Goal: Task Accomplishment & Management: Use online tool/utility

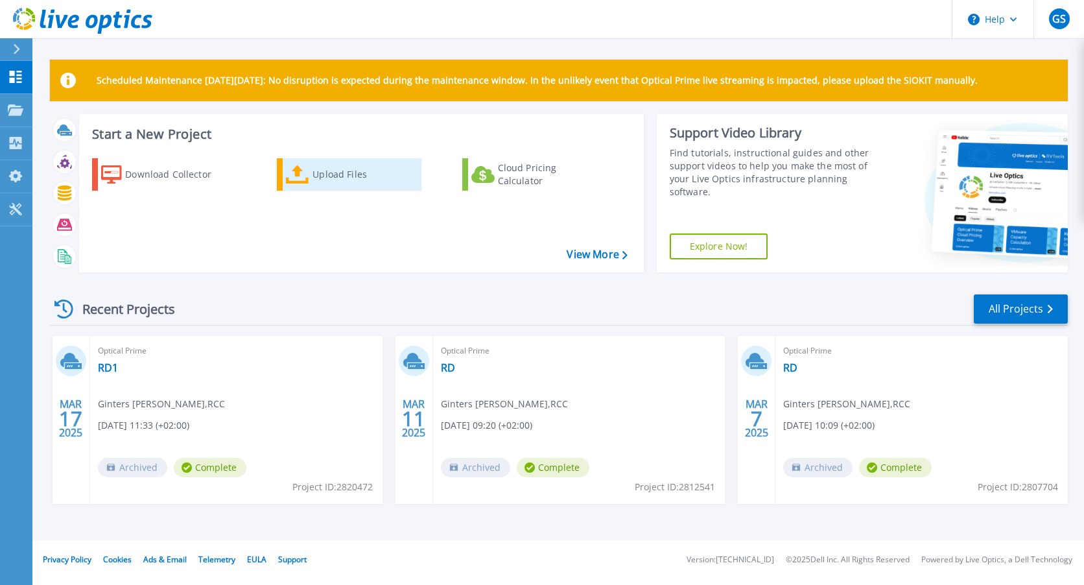
drag, startPoint x: 0, startPoint y: 0, endPoint x: 304, endPoint y: 170, distance: 348.5
click at [304, 170] on icon at bounding box center [297, 174] width 23 height 19
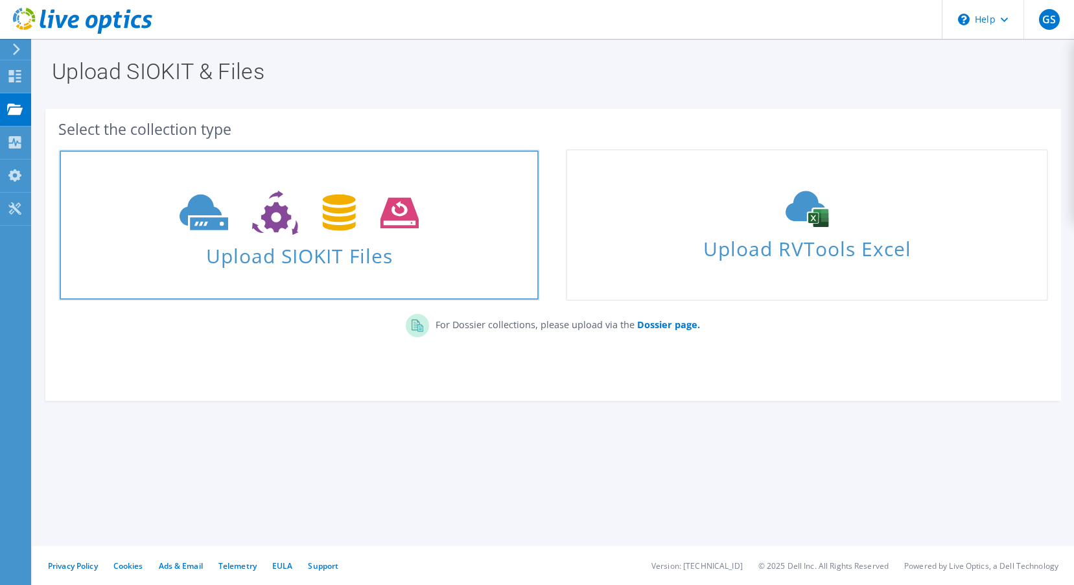
click at [320, 220] on icon at bounding box center [299, 213] width 239 height 45
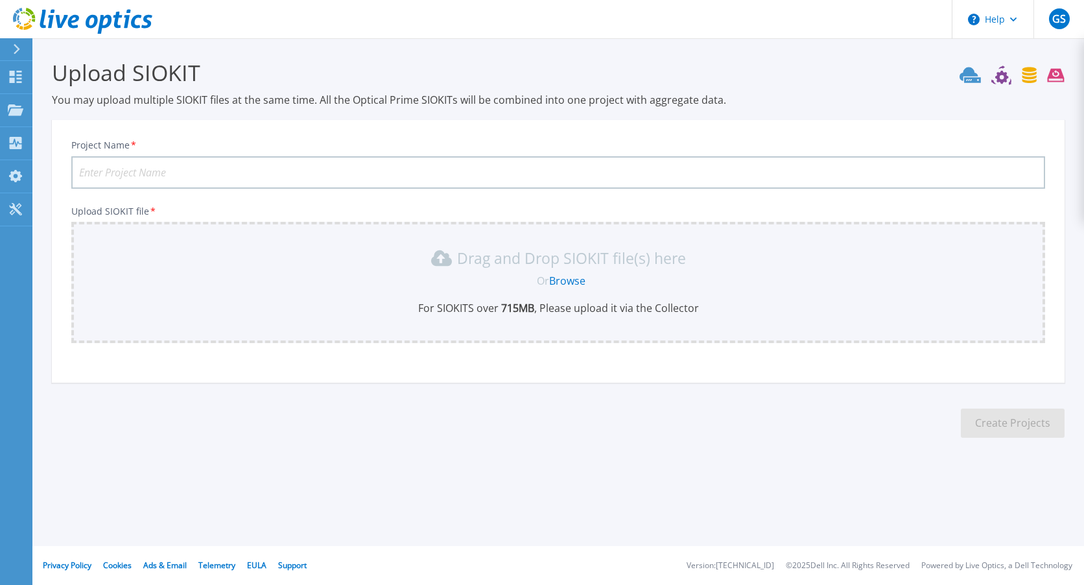
click at [274, 167] on input "Project Name *" at bounding box center [558, 172] width 974 height 32
type input "PR5"
click at [573, 284] on link "Browse" at bounding box center [567, 281] width 36 height 14
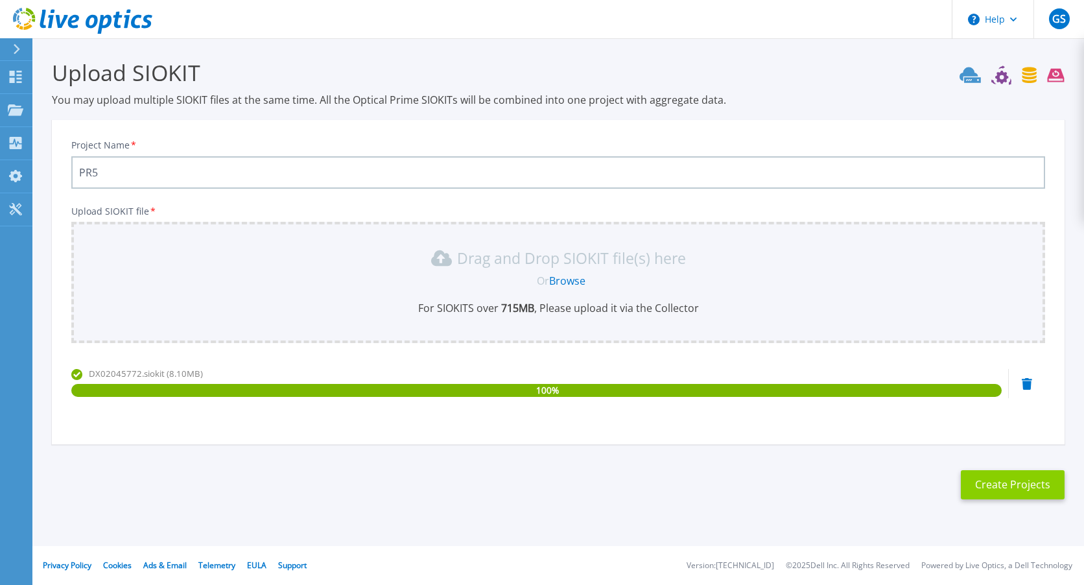
click at [1016, 491] on button "Create Projects" at bounding box center [1013, 484] width 104 height 29
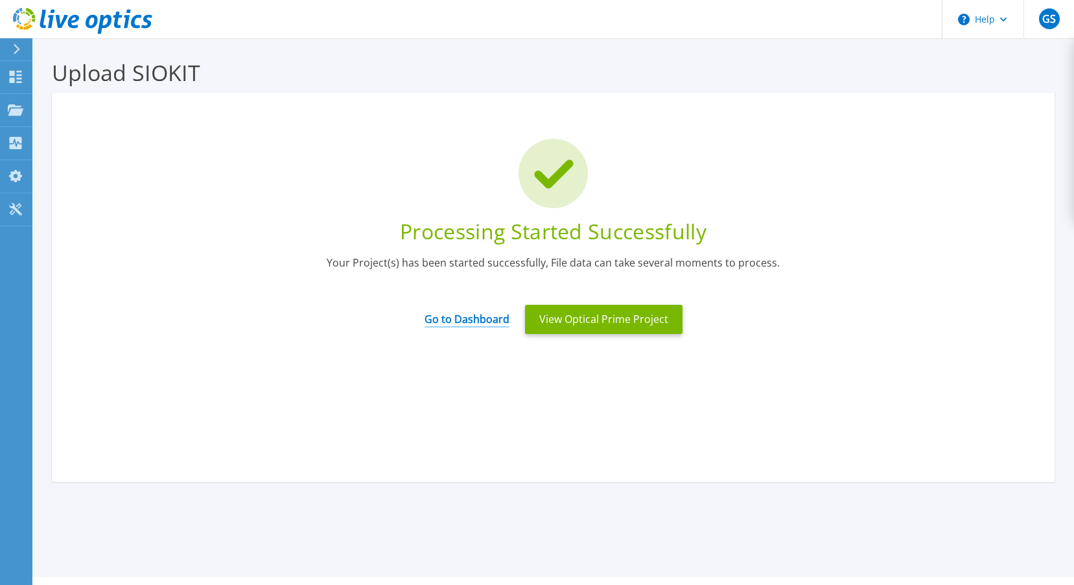
click at [465, 318] on link "Go to Dashboard" at bounding box center [467, 314] width 85 height 25
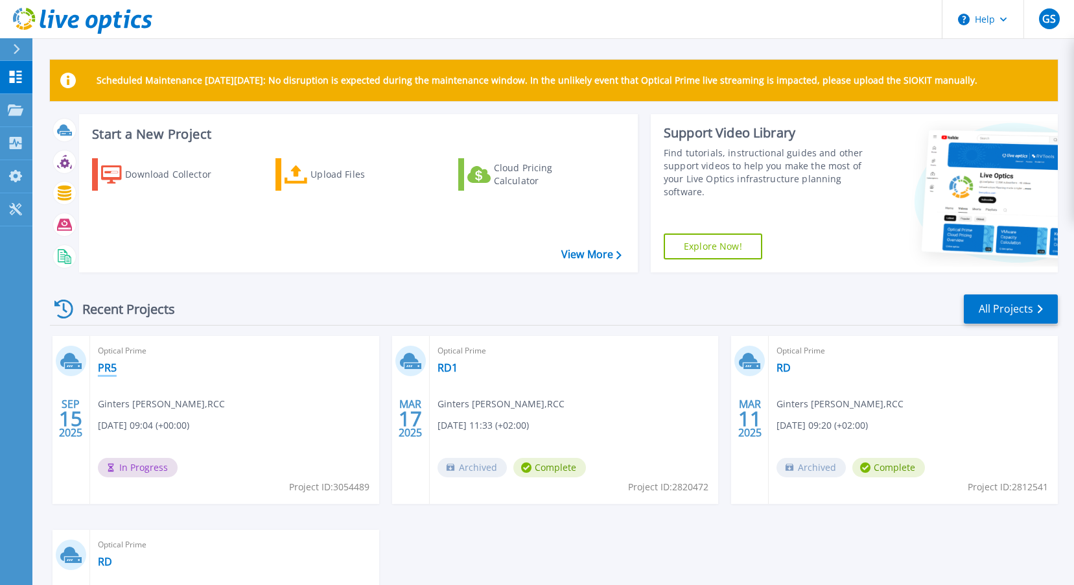
click at [107, 366] on link "PR5" at bounding box center [107, 367] width 19 height 13
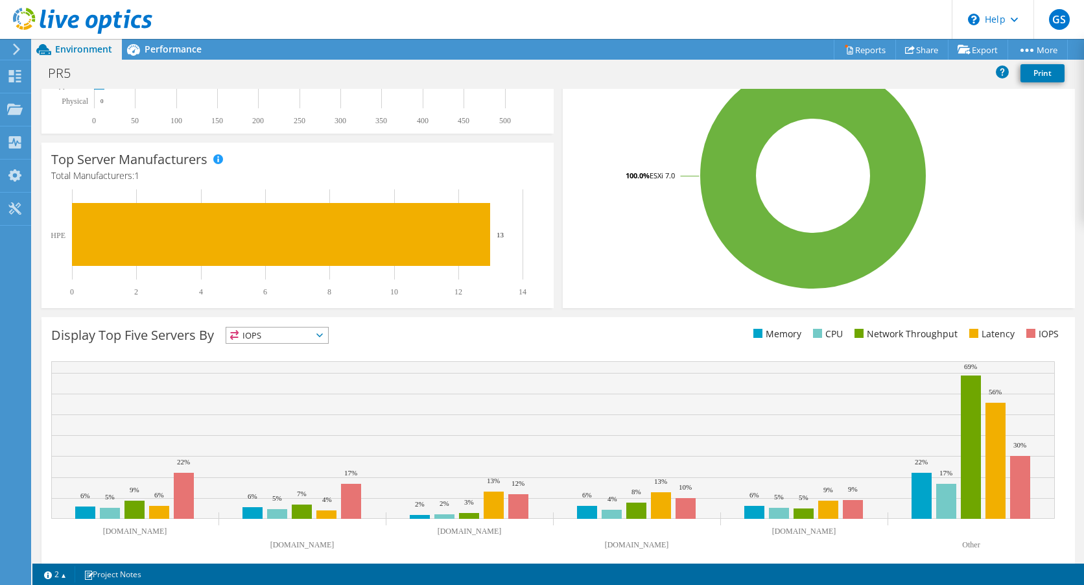
scroll to position [281, 0]
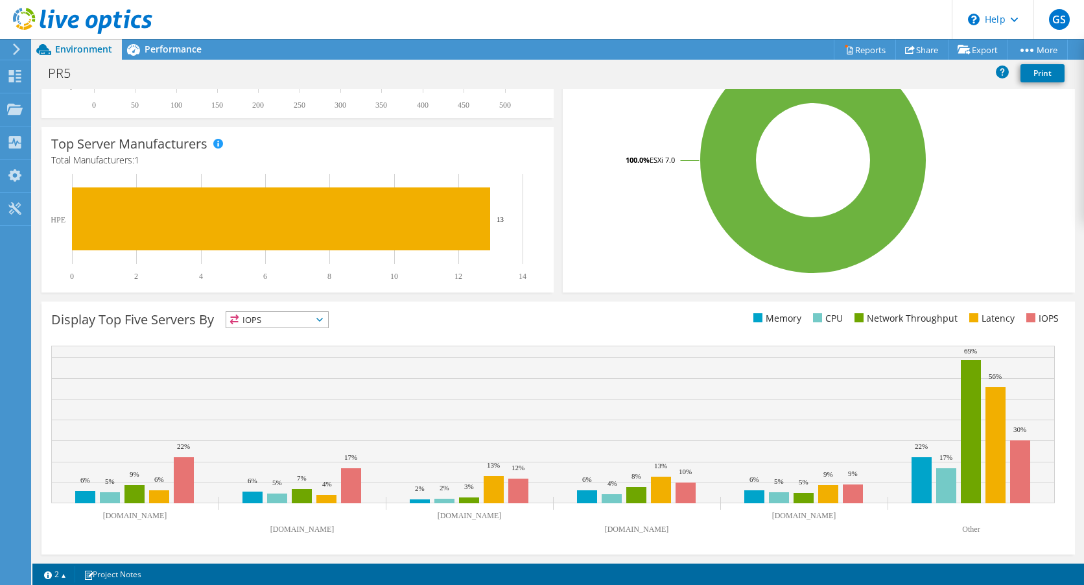
click at [321, 316] on span "IOPS" at bounding box center [277, 320] width 102 height 16
click at [302, 351] on li "Memory" at bounding box center [277, 354] width 102 height 18
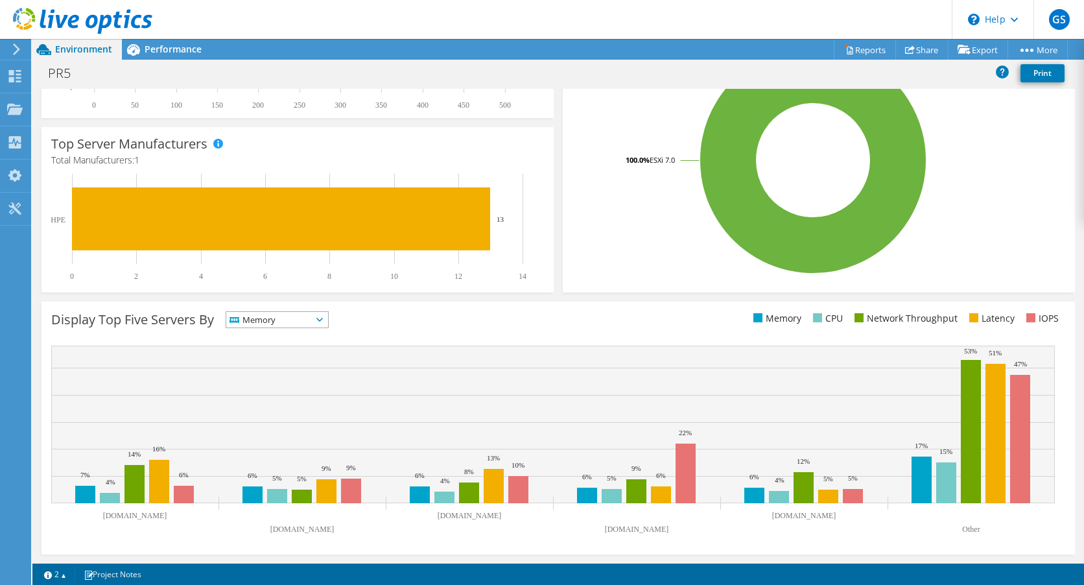
click at [323, 320] on icon at bounding box center [319, 320] width 6 height 4
click at [295, 373] on li "CPU" at bounding box center [277, 373] width 102 height 18
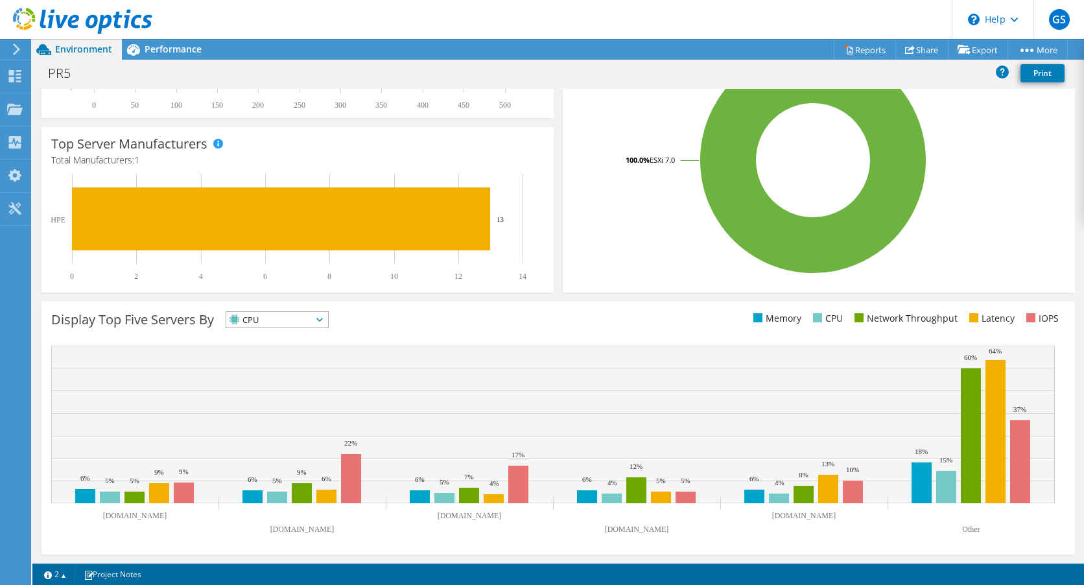
click at [327, 320] on span "CPU" at bounding box center [277, 320] width 102 height 16
click at [293, 385] on li "Network Throughput" at bounding box center [277, 391] width 102 height 18
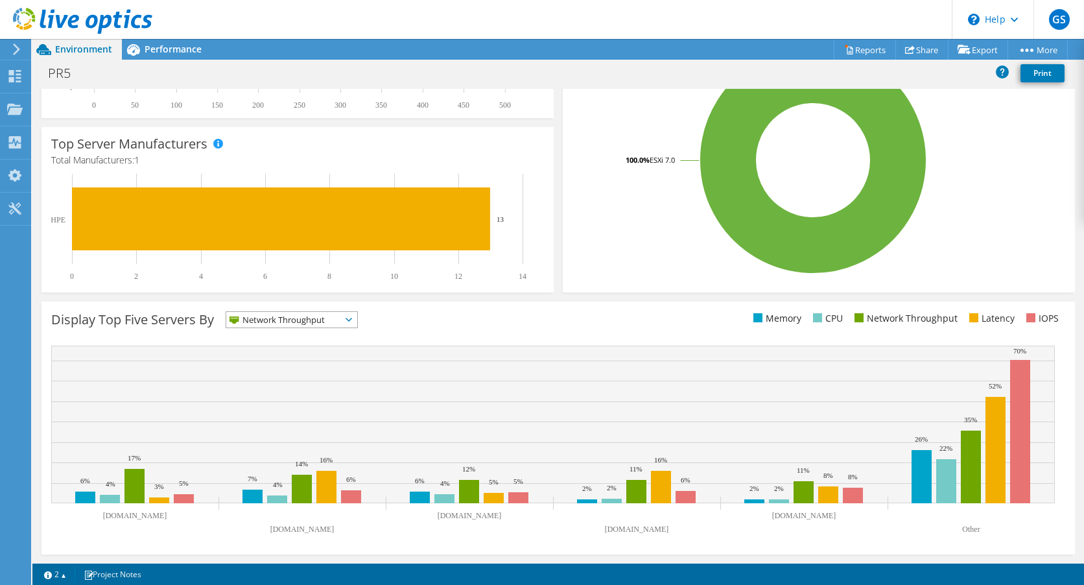
click at [552, 305] on section "CPU Peak CPU 410 GHz Net CPU 1381.20 GHz Cores 572 CPU Sockets 26 Capacity Used…" at bounding box center [557, 185] width 1051 height 755
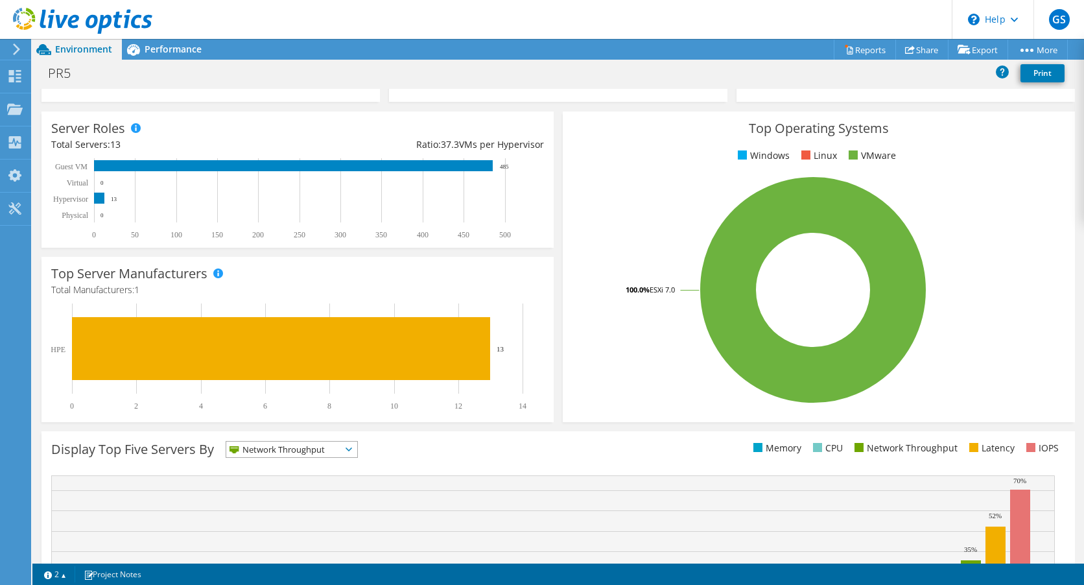
scroll to position [0, 0]
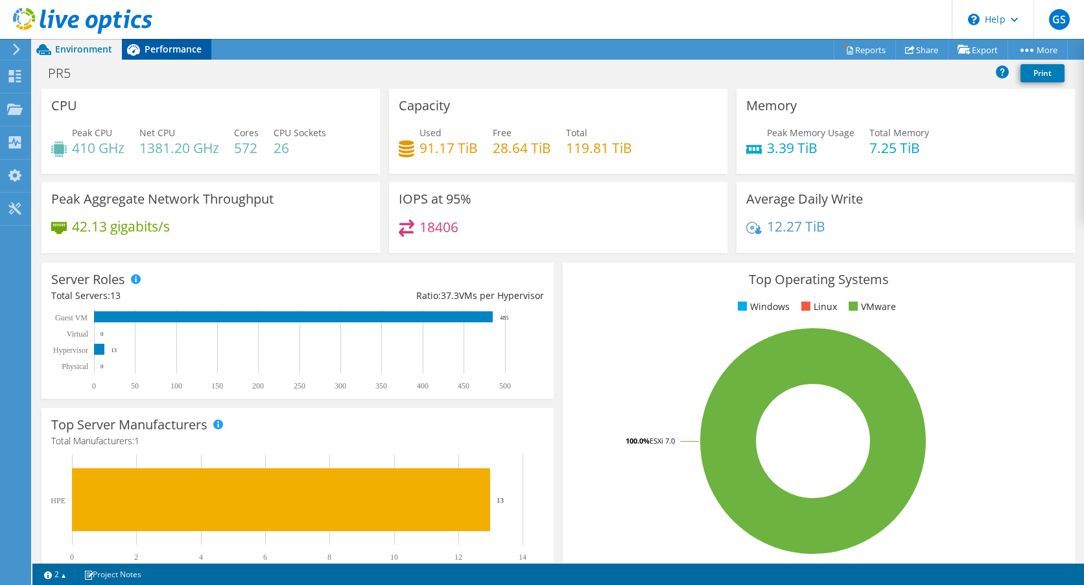
click at [169, 45] on span "Performance" at bounding box center [173, 49] width 57 height 12
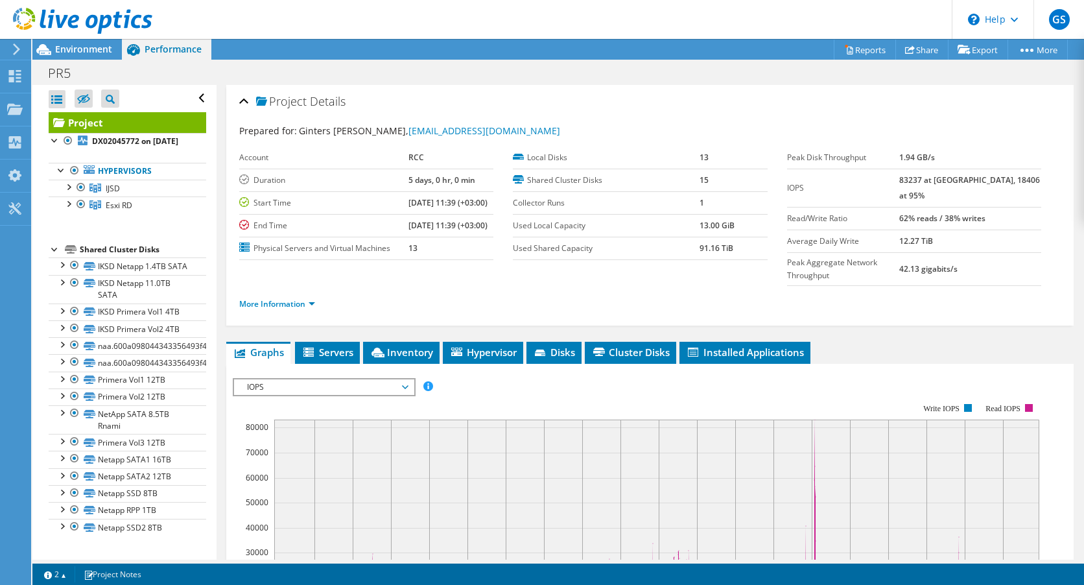
scroll to position [194, 0]
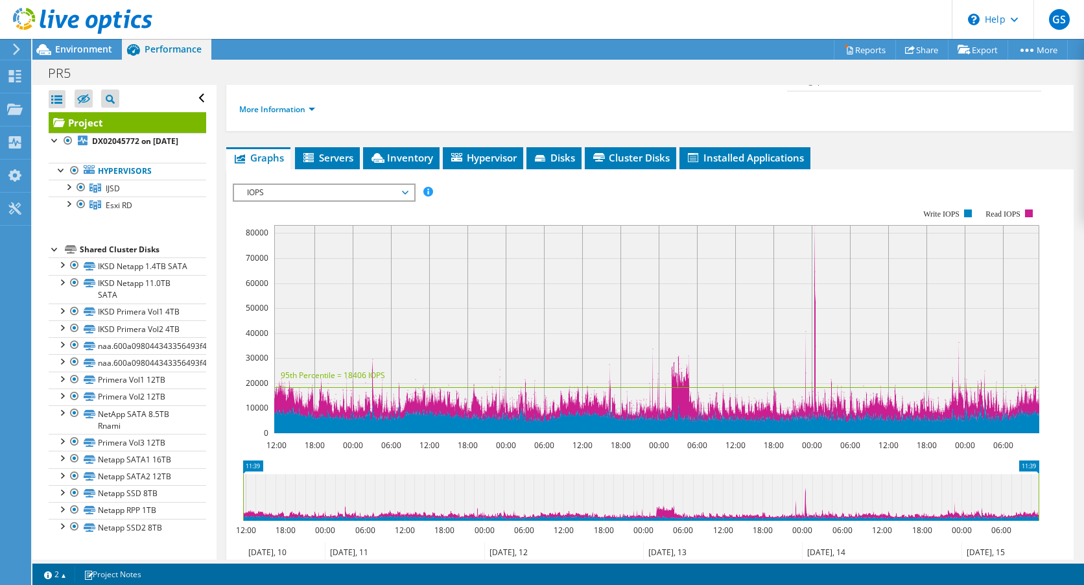
click at [815, 264] on rect at bounding box center [656, 329] width 765 height 208
click at [814, 266] on rect at bounding box center [656, 329] width 765 height 208
drag, startPoint x: 804, startPoint y: 275, endPoint x: 834, endPoint y: 282, distance: 29.9
click at [834, 282] on rect at bounding box center [656, 329] width 765 height 208
drag, startPoint x: 834, startPoint y: 282, endPoint x: 807, endPoint y: 285, distance: 26.7
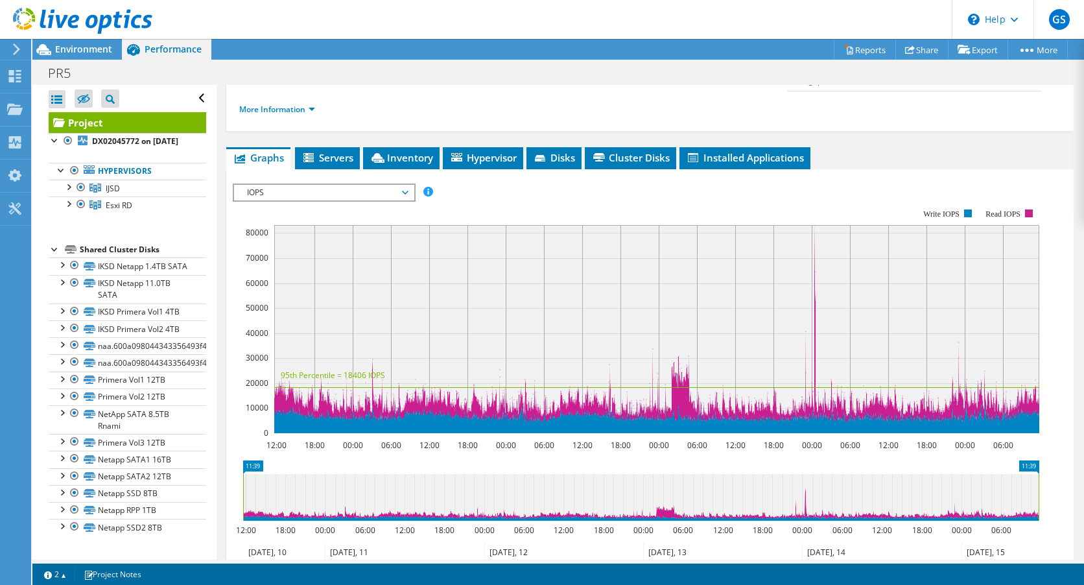
click at [807, 285] on rect at bounding box center [656, 329] width 765 height 208
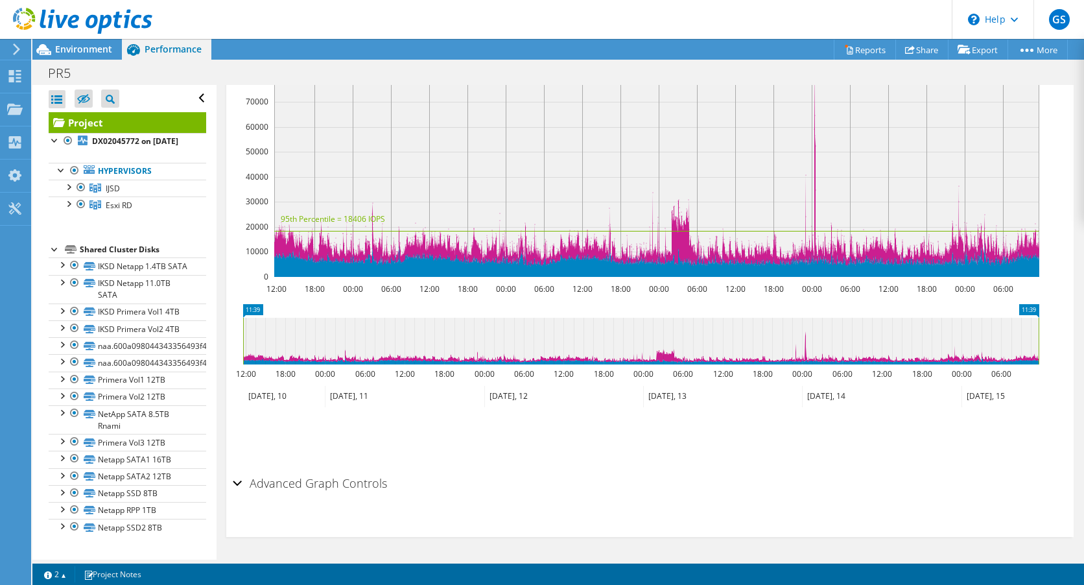
scroll to position [172, 0]
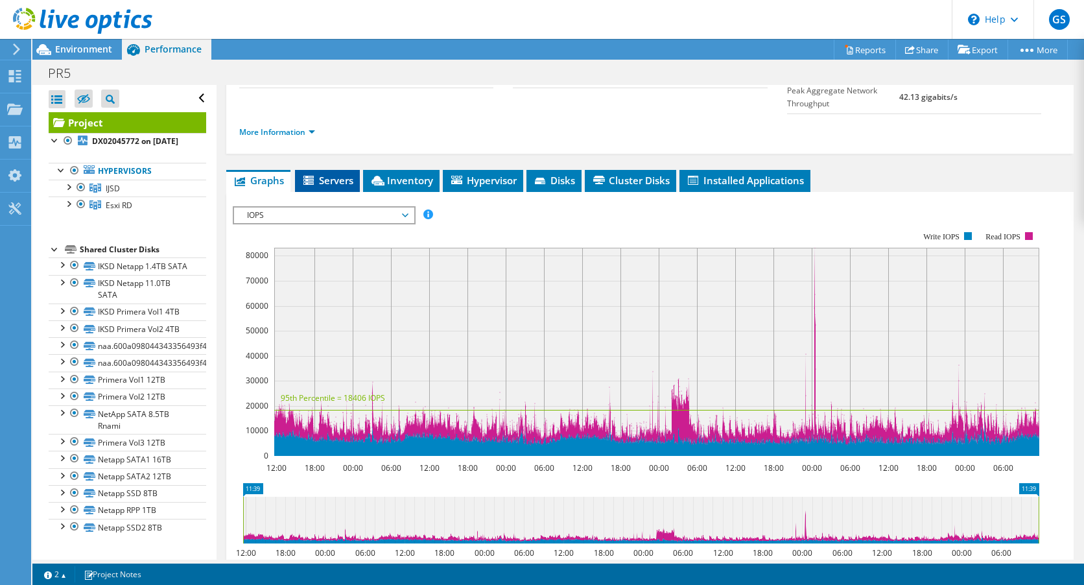
click at [337, 187] on span "Servers" at bounding box center [327, 180] width 52 height 13
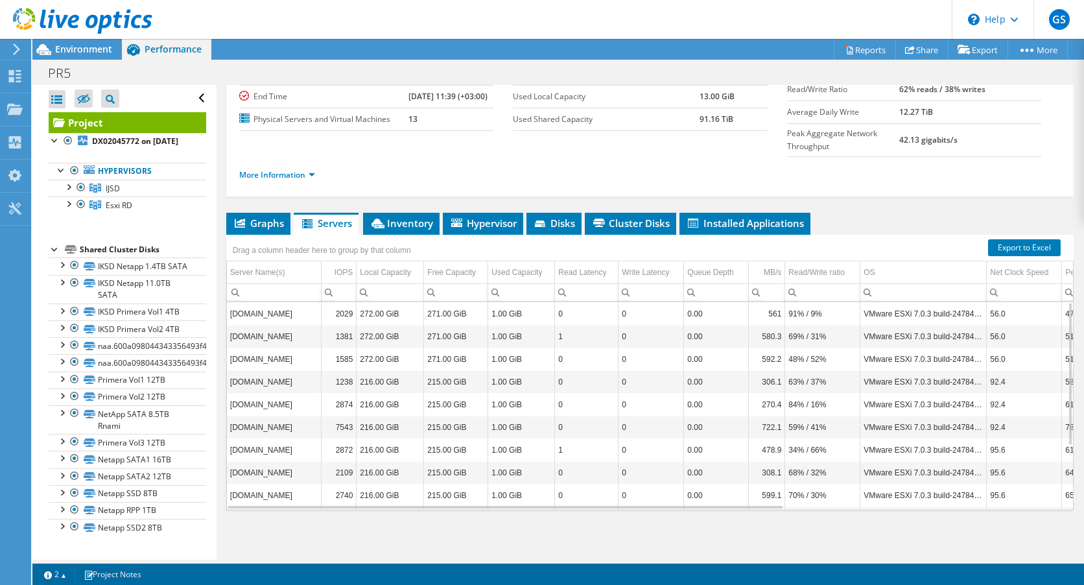
scroll to position [93, 0]
click at [277, 472] on td "esx-10.rd.rdad.riga.lv" at bounding box center [274, 469] width 95 height 23
click at [259, 471] on td "esx-10.rd.rdad.riga.lv" at bounding box center [274, 469] width 95 height 23
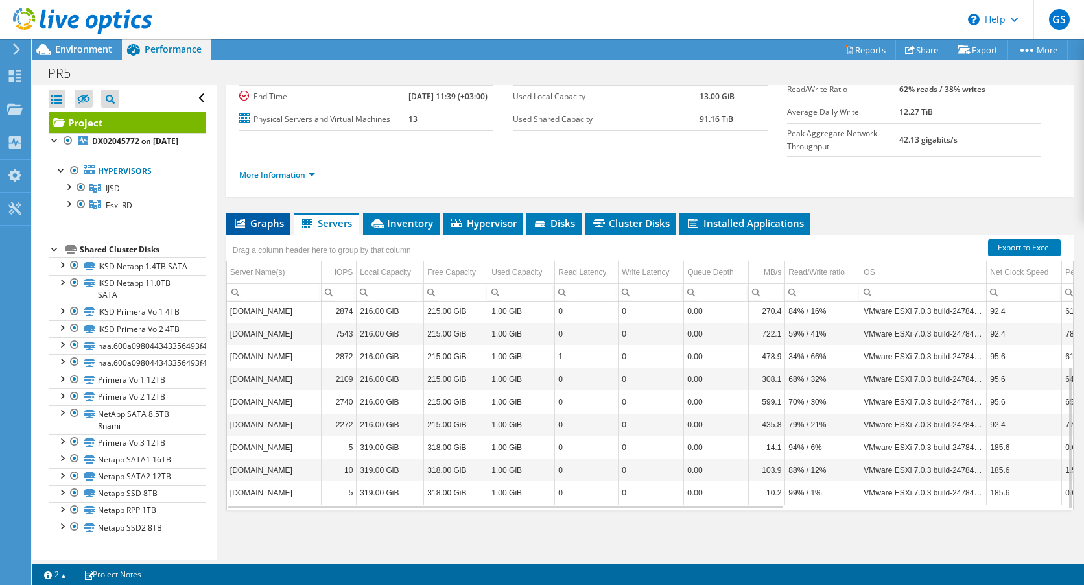
click at [262, 224] on span "Graphs" at bounding box center [258, 222] width 51 height 13
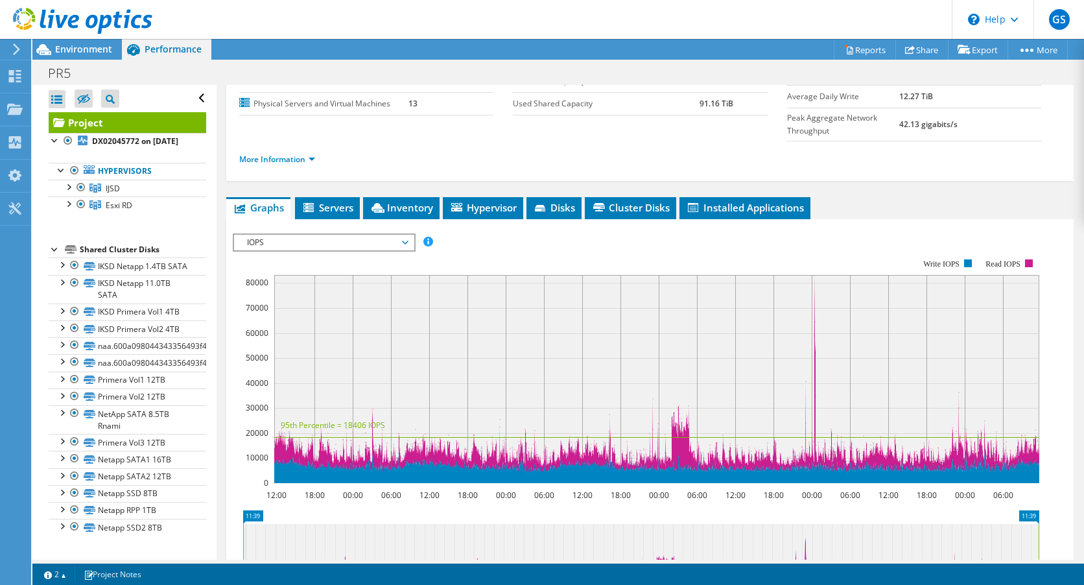
click at [404, 250] on span "IOPS" at bounding box center [323, 243] width 167 height 16
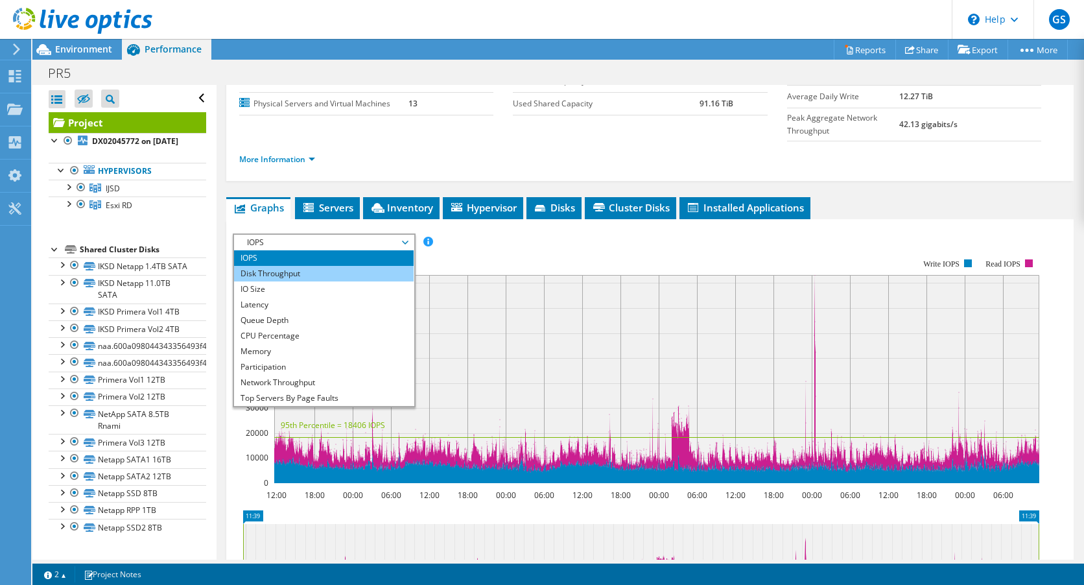
click at [338, 281] on li "Disk Throughput" at bounding box center [324, 274] width 180 height 16
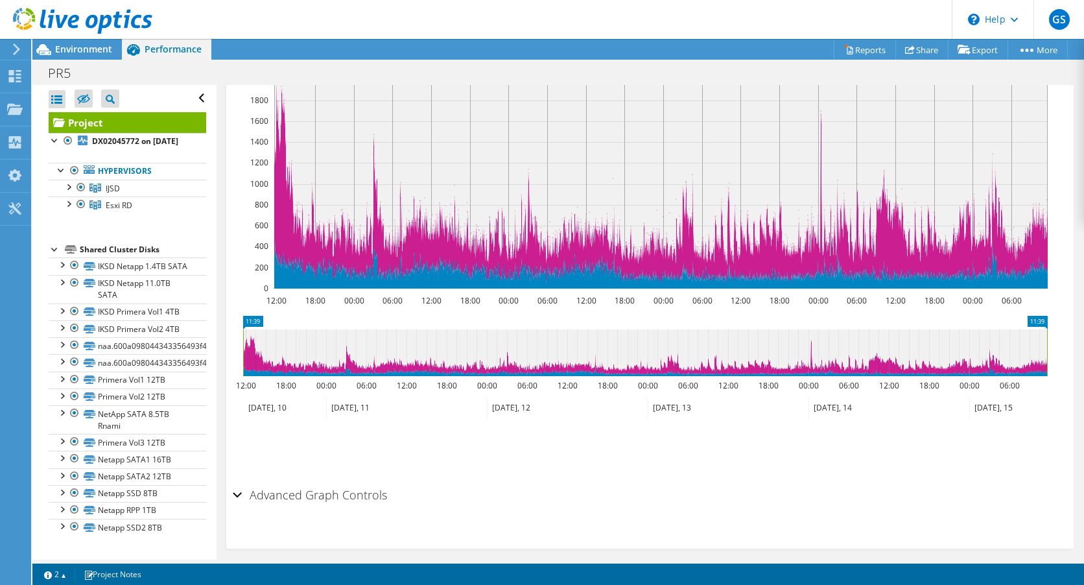
scroll to position [366, 0]
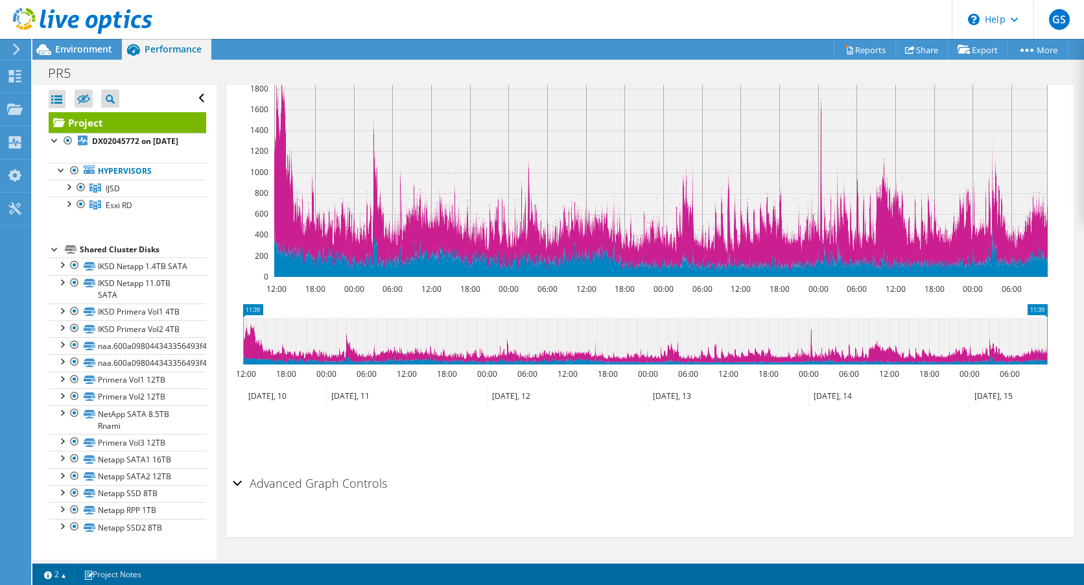
click at [241, 482] on div "Advanced Graph Controls" at bounding box center [650, 484] width 834 height 28
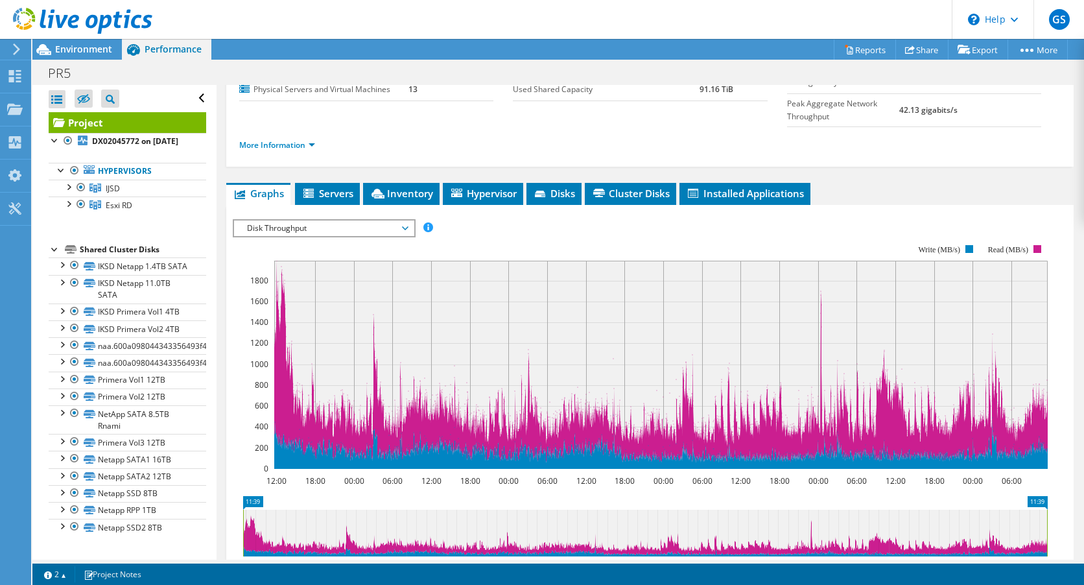
scroll to position [0, 0]
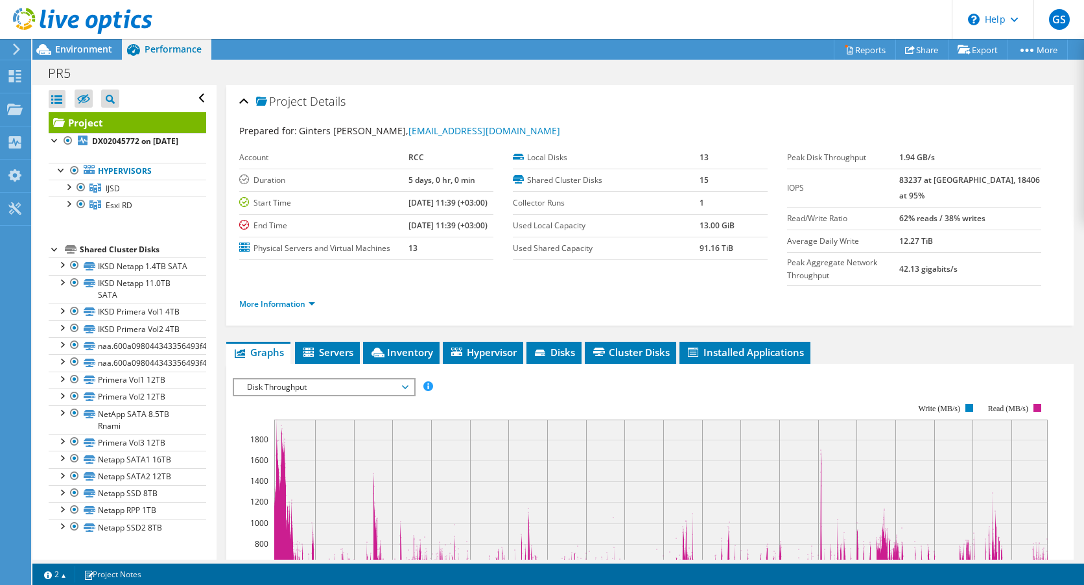
click at [402, 395] on span "Disk Throughput" at bounding box center [323, 387] width 167 height 16
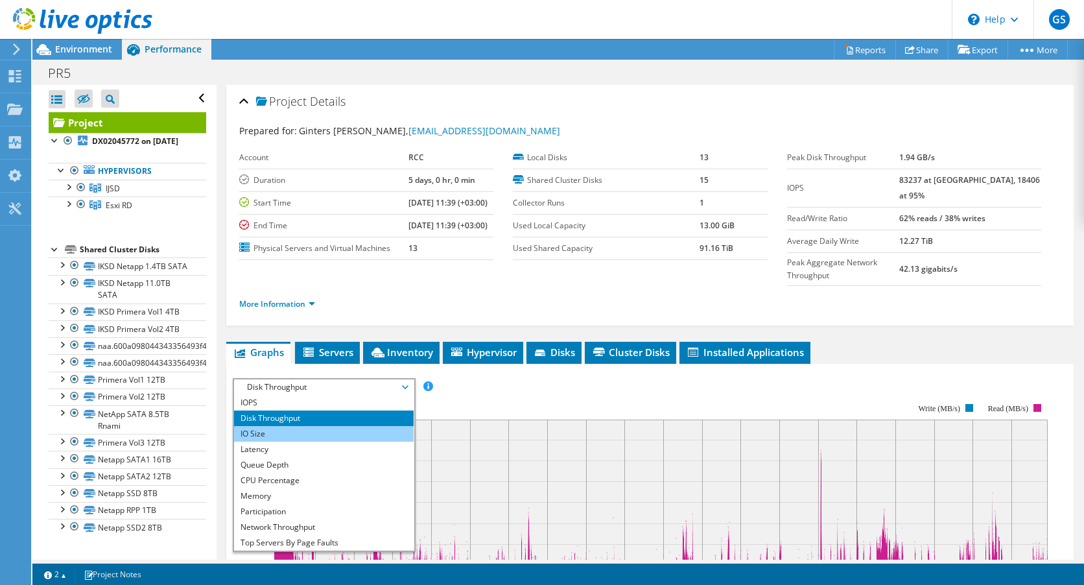
click at [291, 441] on li "IO Size" at bounding box center [324, 434] width 180 height 16
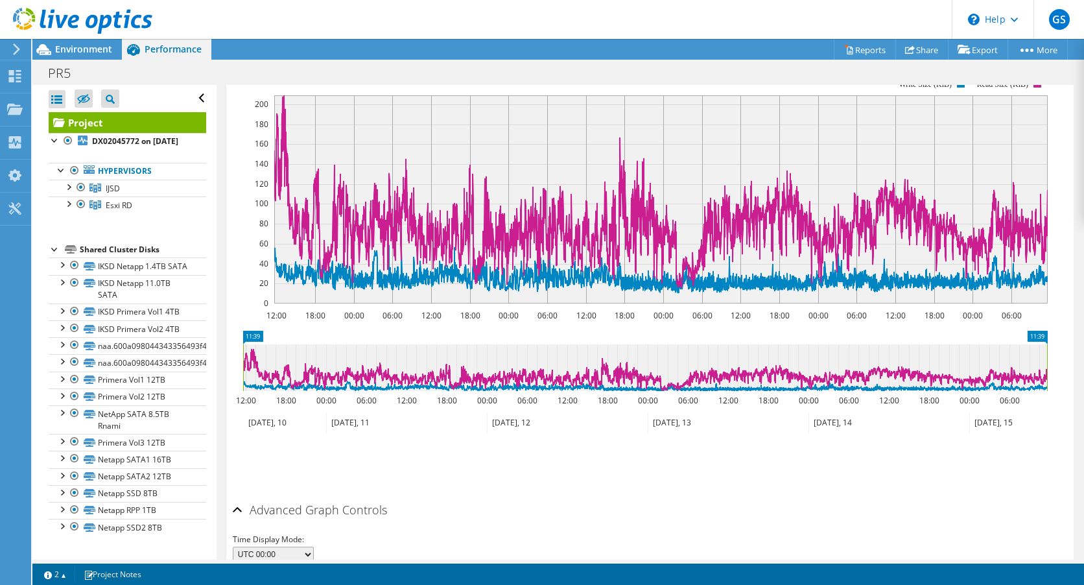
scroll to position [259, 0]
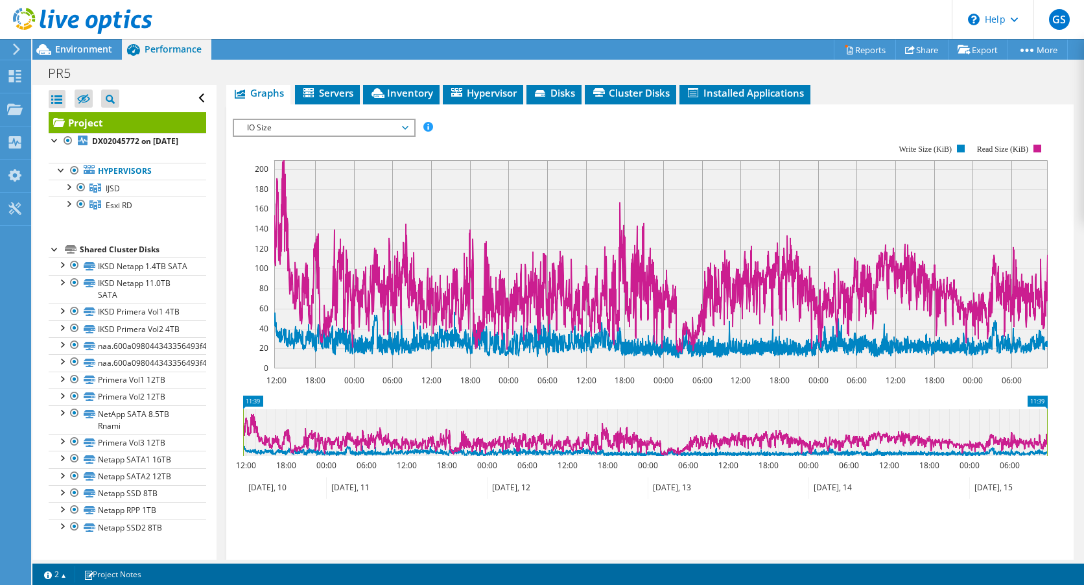
click at [405, 135] on span "IO Size" at bounding box center [323, 128] width 167 height 16
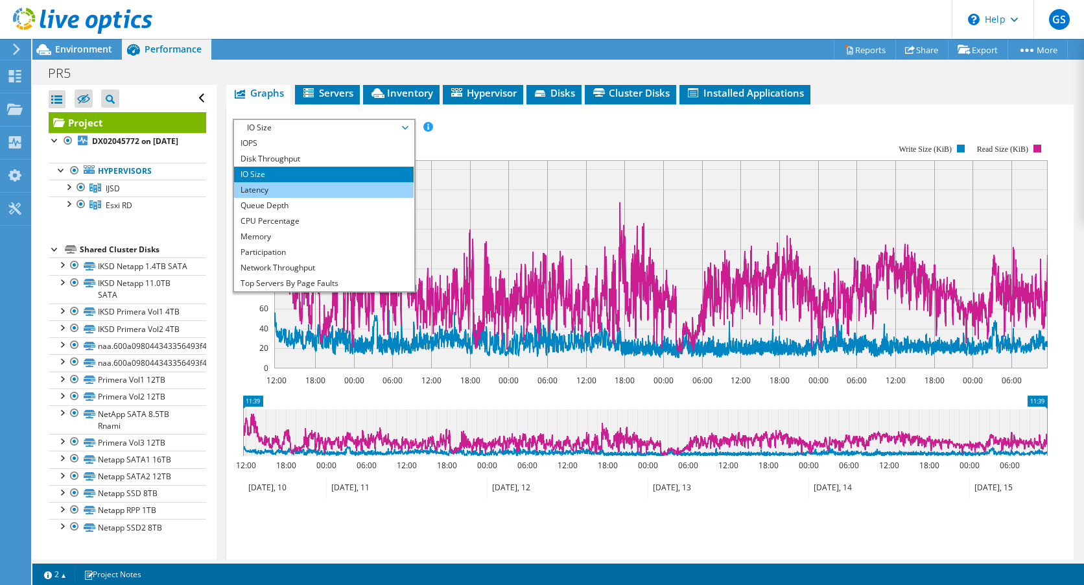
click at [309, 198] on li "Latency" at bounding box center [324, 190] width 180 height 16
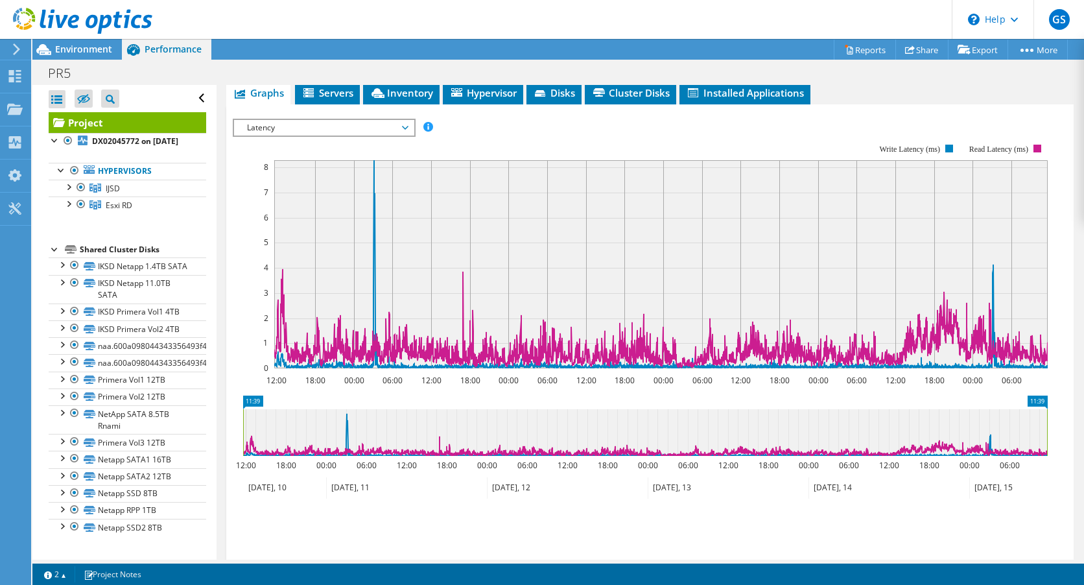
click at [404, 135] on span "Latency" at bounding box center [323, 128] width 167 height 16
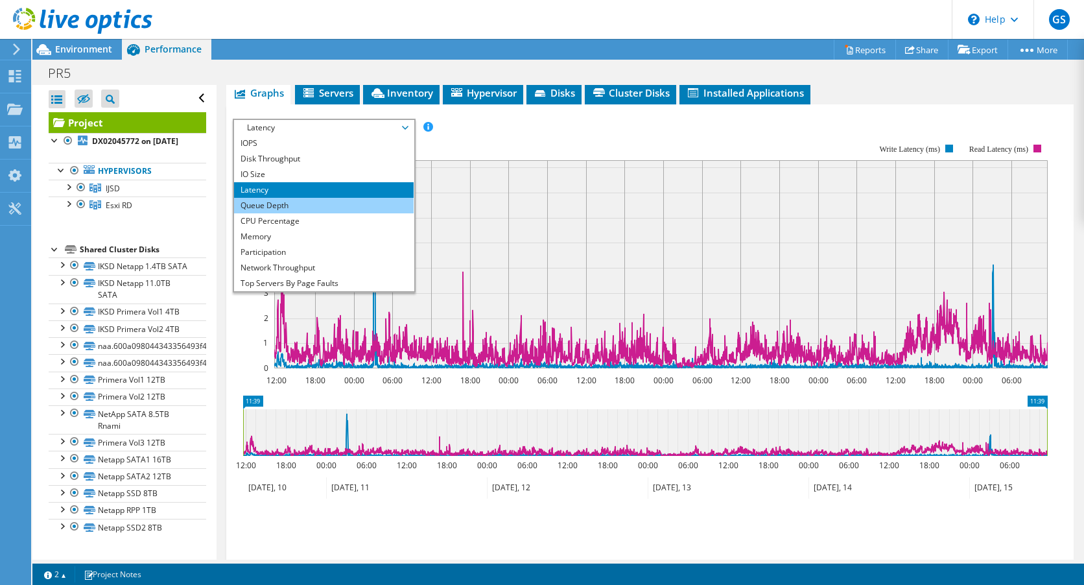
click at [312, 213] on li "Queue Depth" at bounding box center [324, 206] width 180 height 16
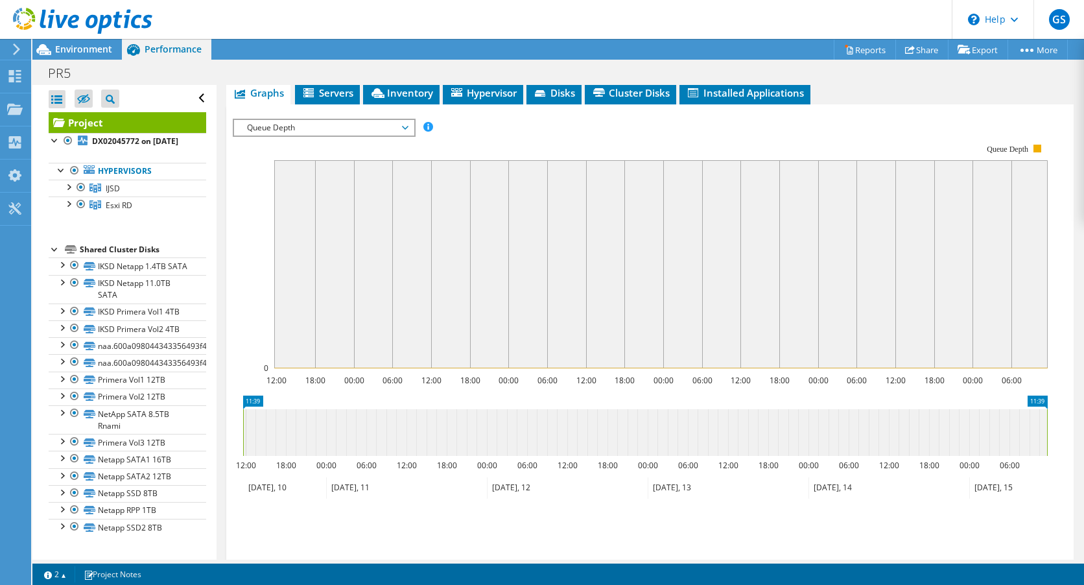
click at [403, 135] on span "Queue Depth" at bounding box center [323, 128] width 167 height 16
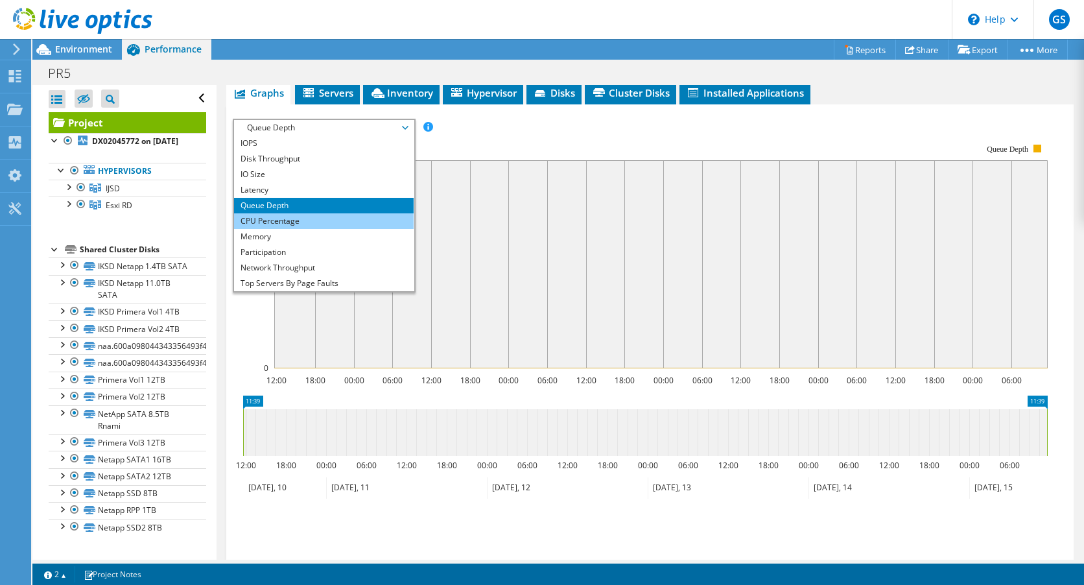
click at [305, 229] on li "CPU Percentage" at bounding box center [324, 221] width 180 height 16
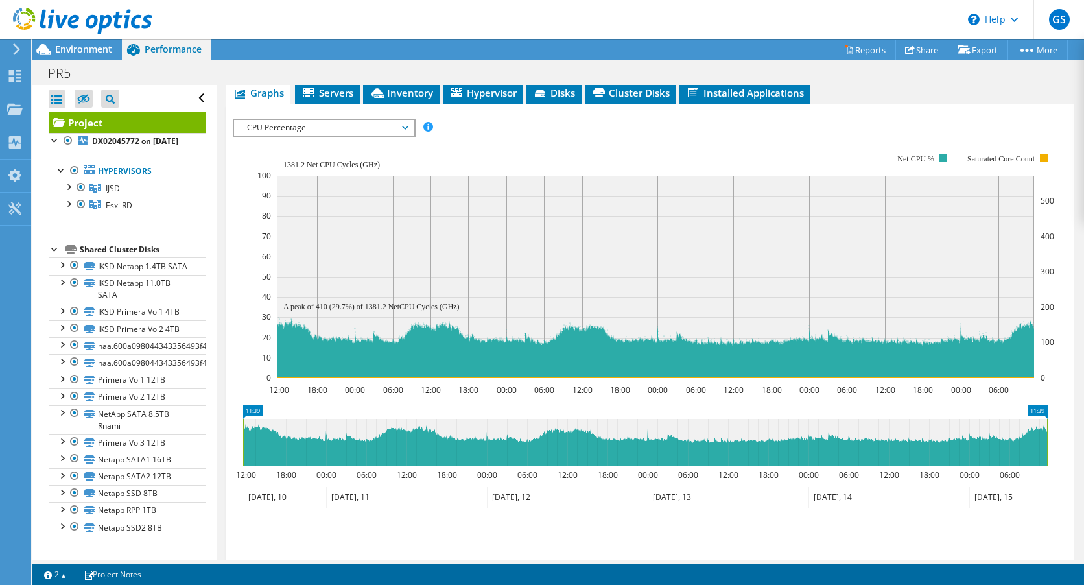
click at [403, 135] on span "CPU Percentage" at bounding box center [323, 128] width 167 height 16
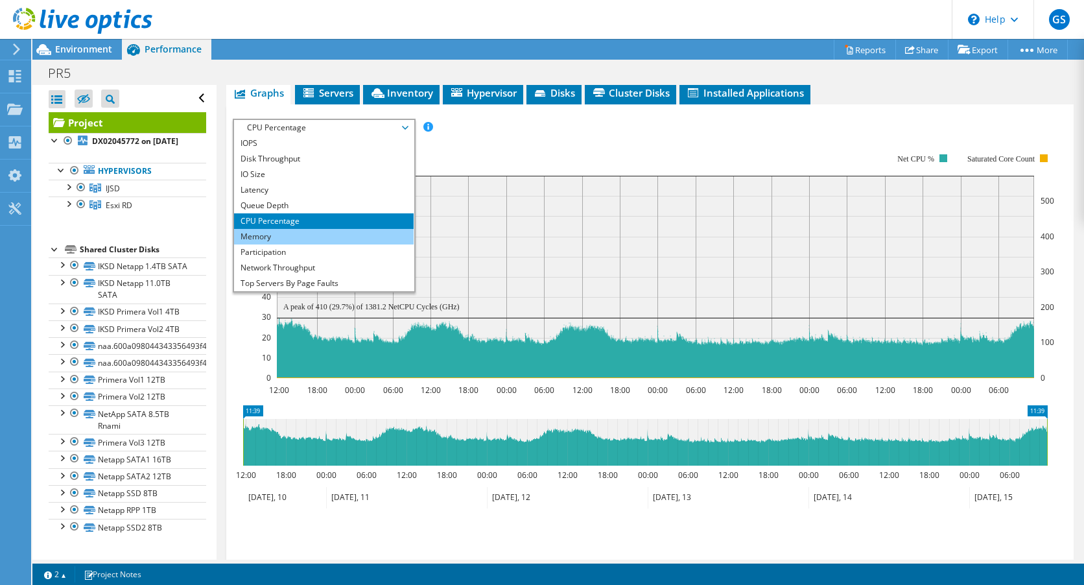
click at [313, 244] on li "Memory" at bounding box center [324, 237] width 180 height 16
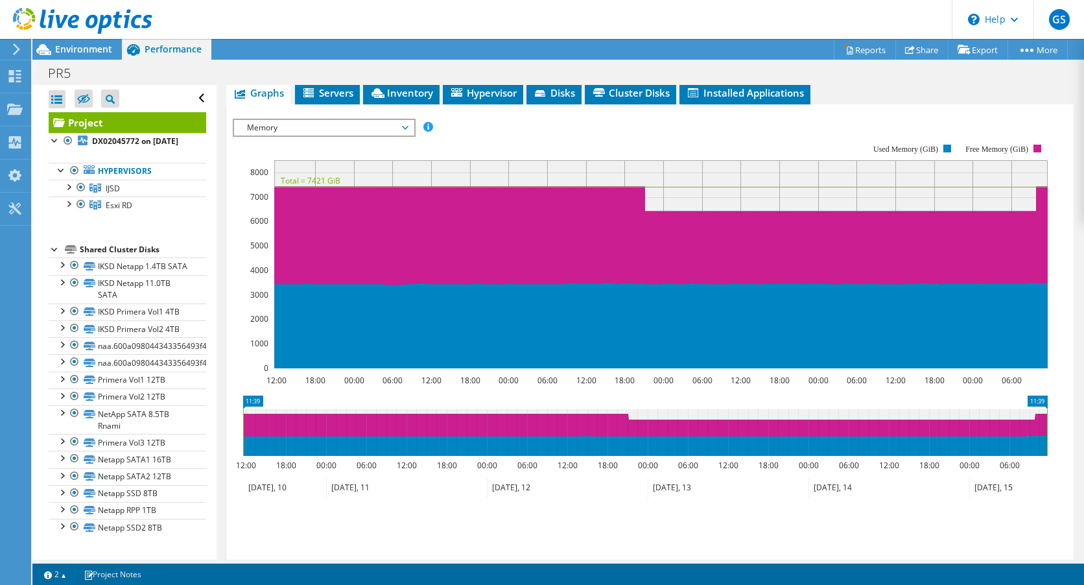
click at [408, 130] on icon at bounding box center [405, 128] width 6 height 4
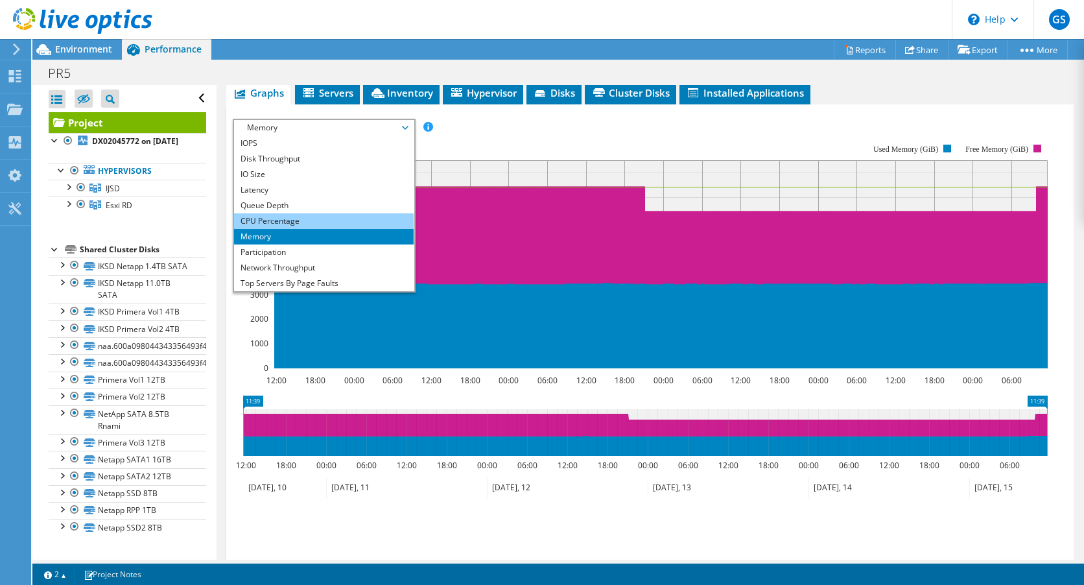
scroll to position [47, 0]
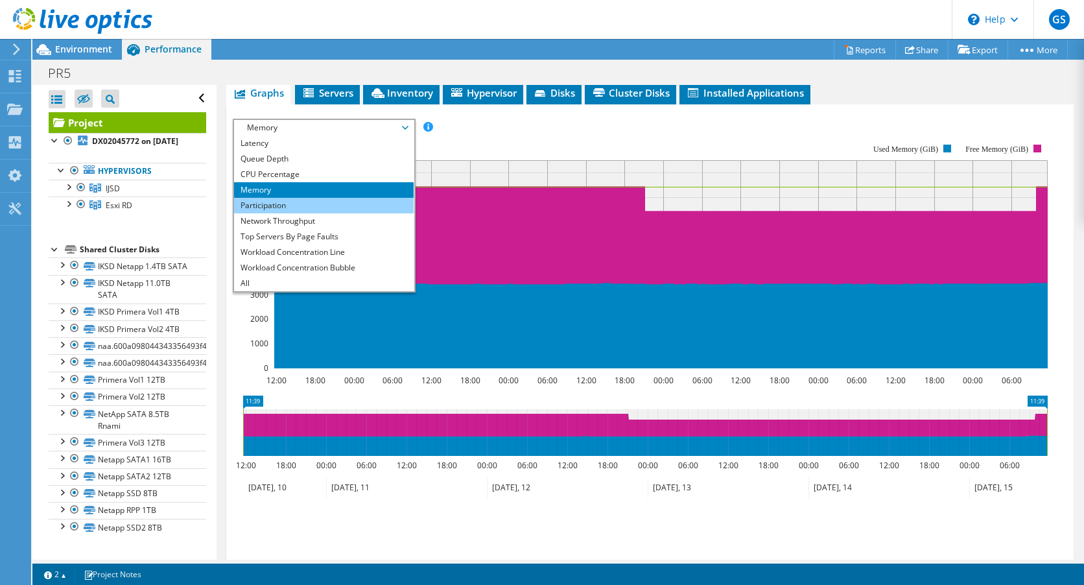
click at [292, 213] on li "Participation" at bounding box center [324, 206] width 180 height 16
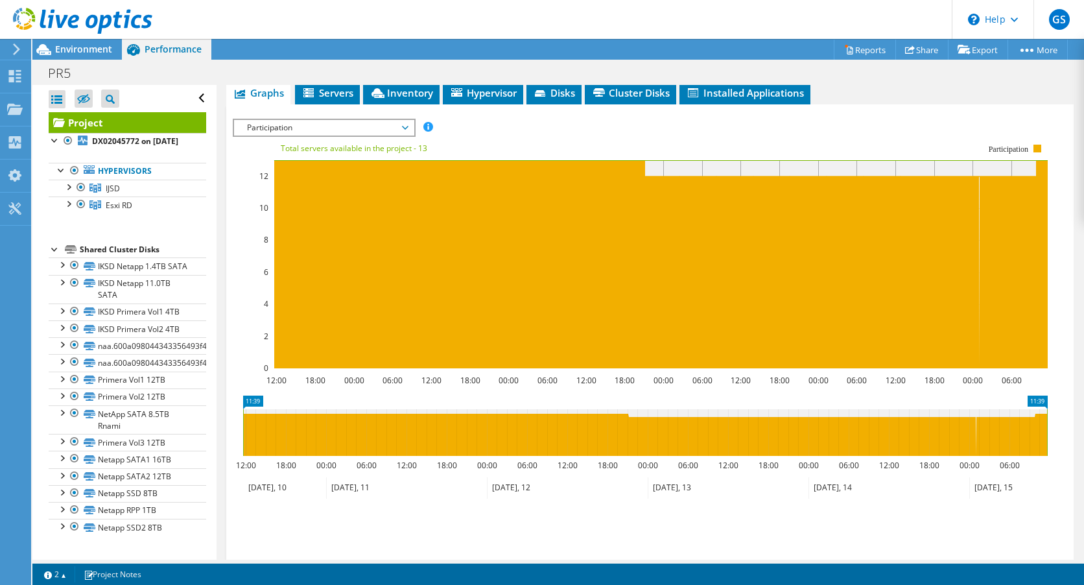
click at [403, 135] on span "Participation" at bounding box center [323, 128] width 167 height 16
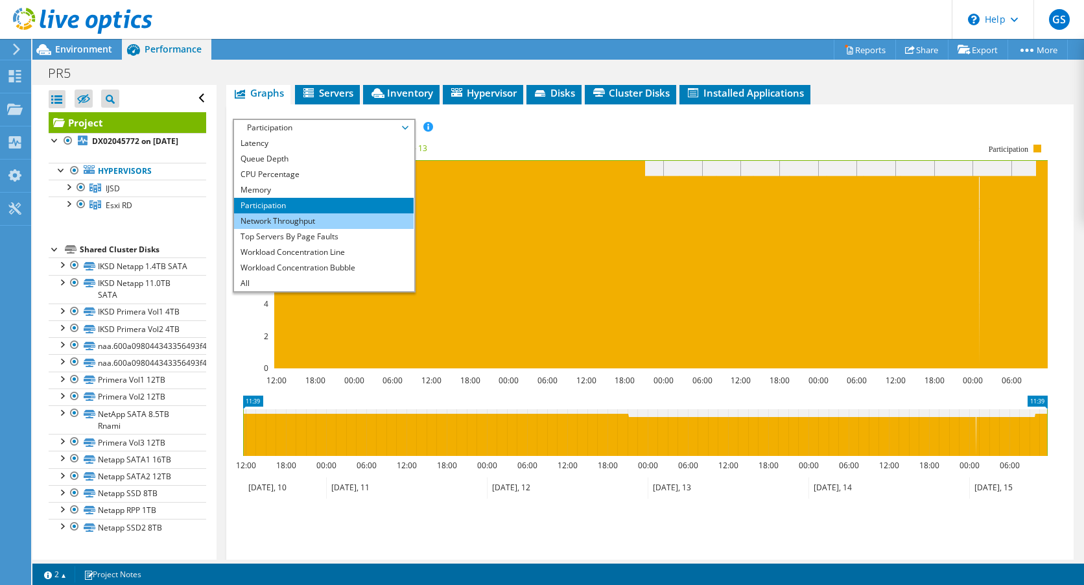
click at [305, 229] on li "Network Throughput" at bounding box center [324, 221] width 180 height 16
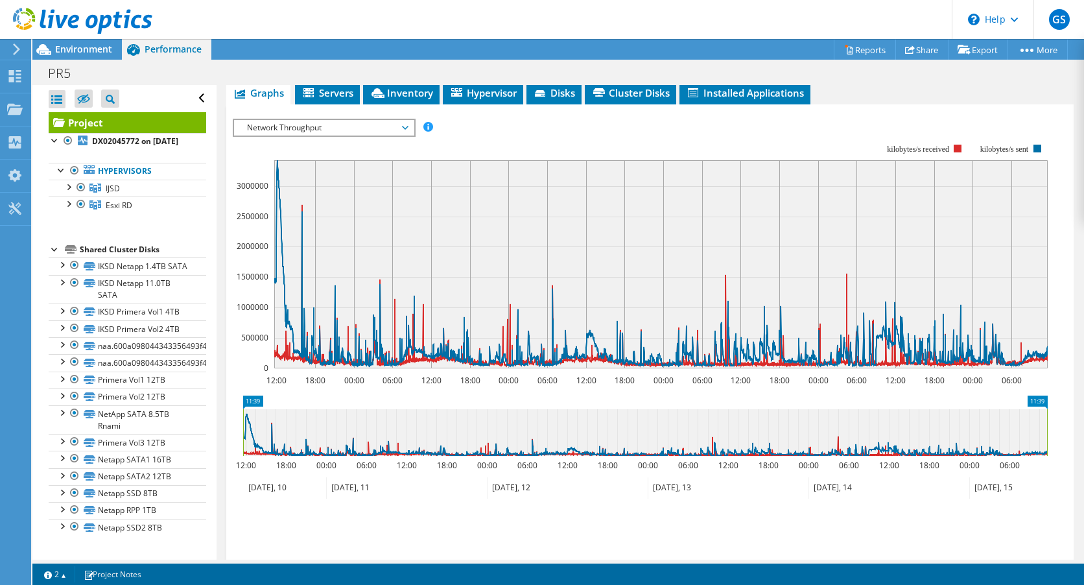
click at [405, 135] on span "Network Throughput" at bounding box center [323, 128] width 167 height 16
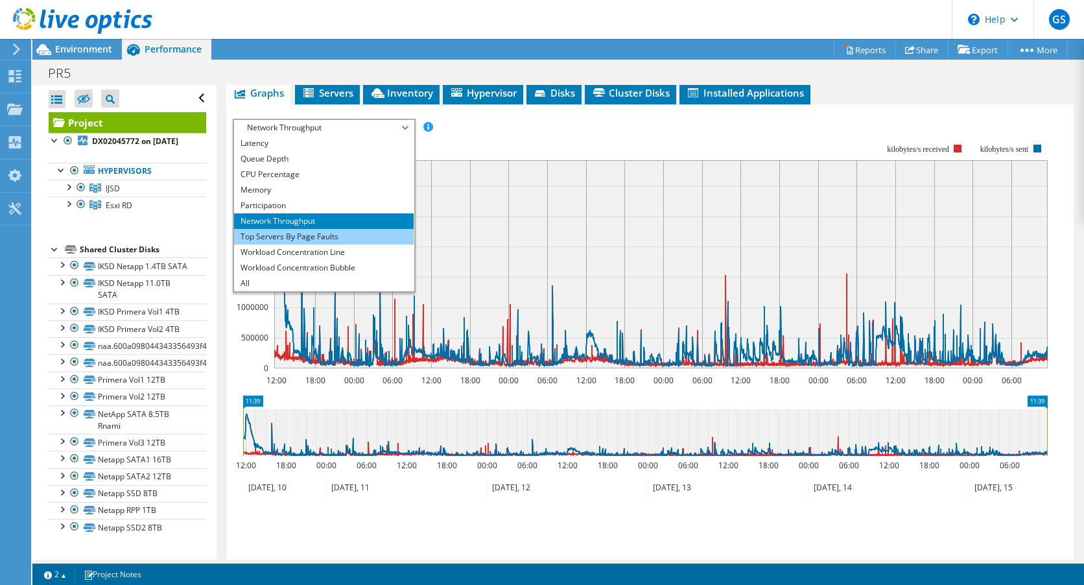
click at [322, 244] on li "Top Servers By Page Faults" at bounding box center [324, 237] width 180 height 16
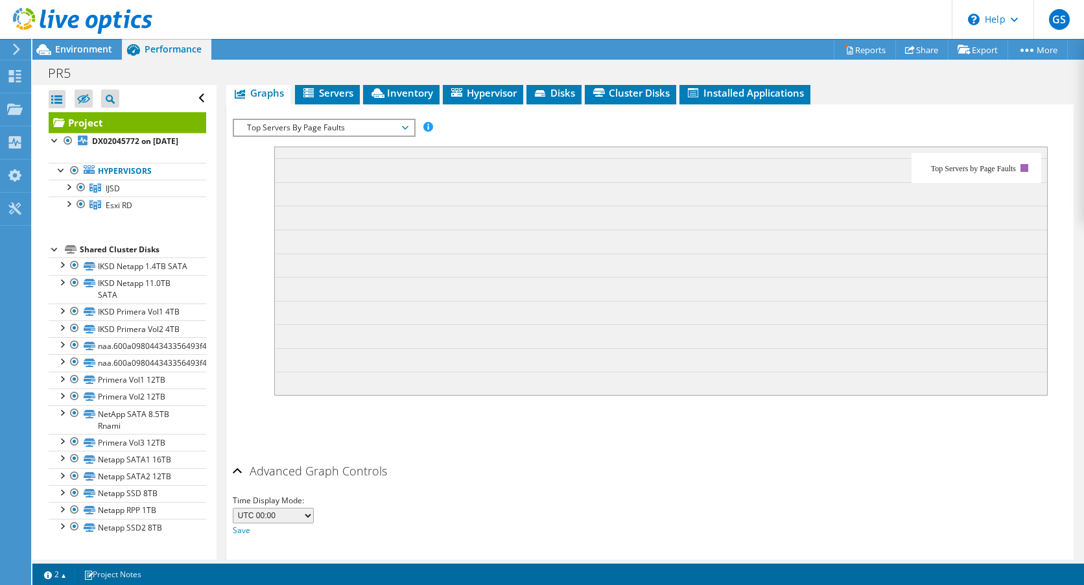
click at [406, 135] on span "Top Servers By Page Faults" at bounding box center [323, 128] width 167 height 16
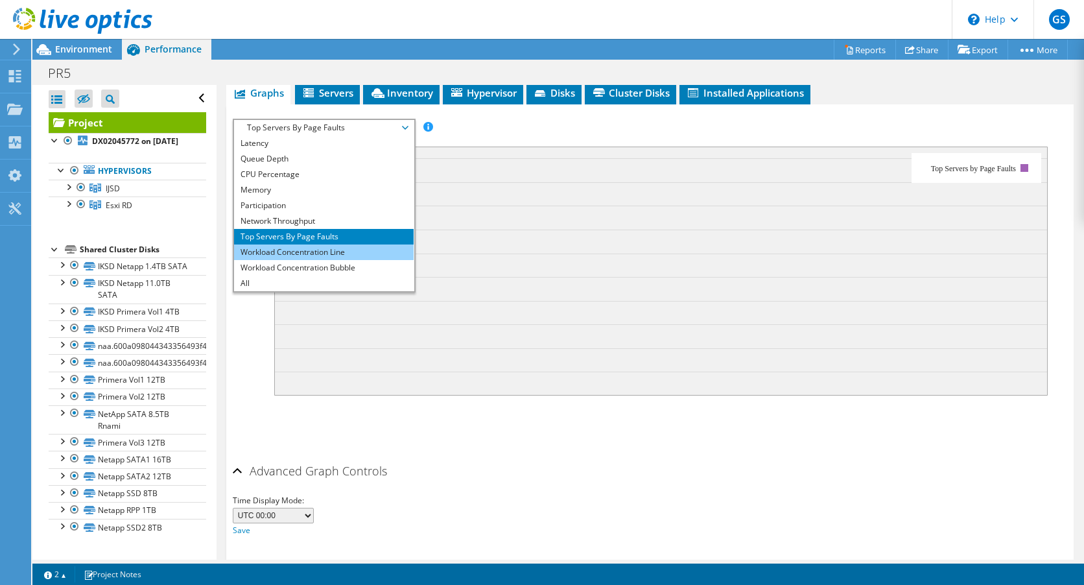
click at [322, 260] on li "Workload Concentration Line" at bounding box center [324, 252] width 180 height 16
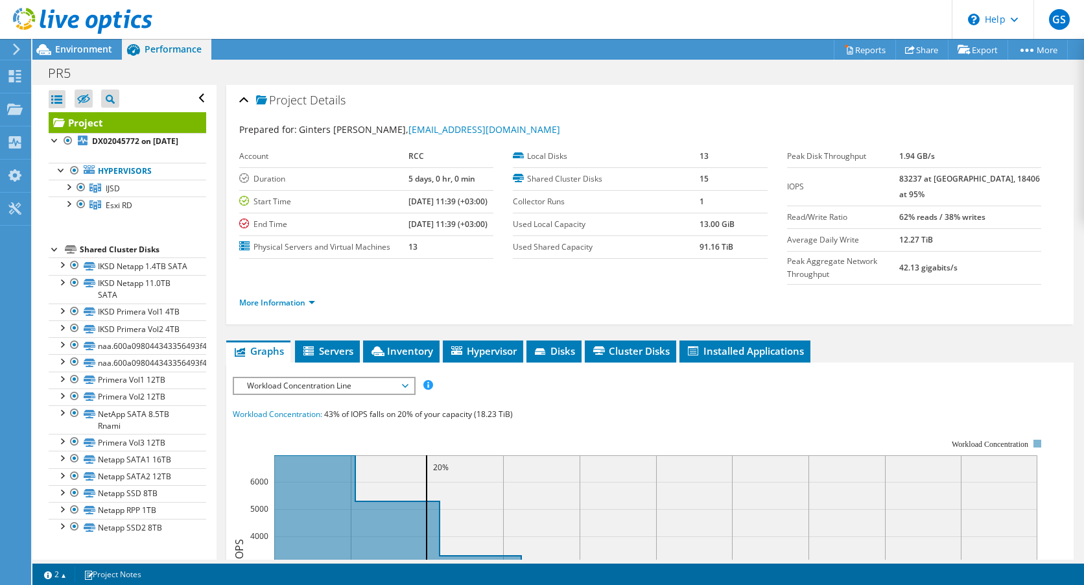
scroll to position [66, 0]
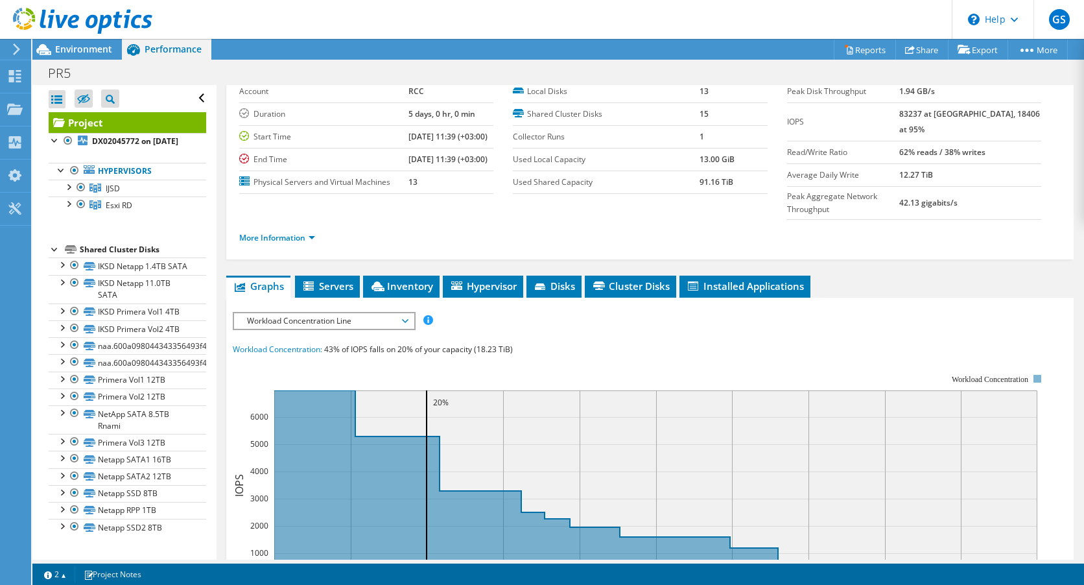
click at [400, 329] on span "Workload Concentration Line" at bounding box center [323, 321] width 167 height 16
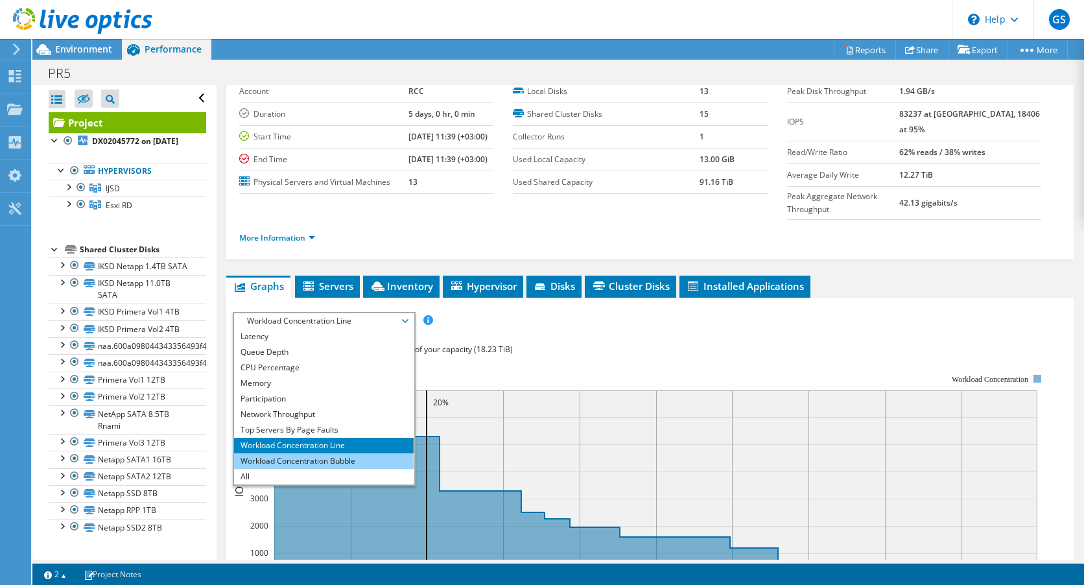
click at [322, 469] on li "Workload Concentration Bubble" at bounding box center [324, 461] width 180 height 16
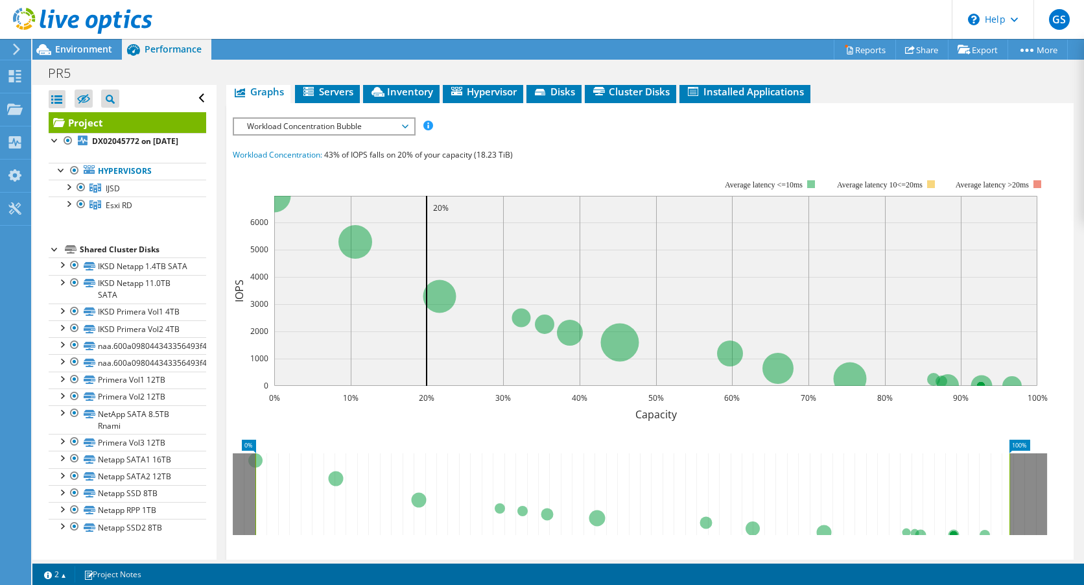
scroll to position [196, 0]
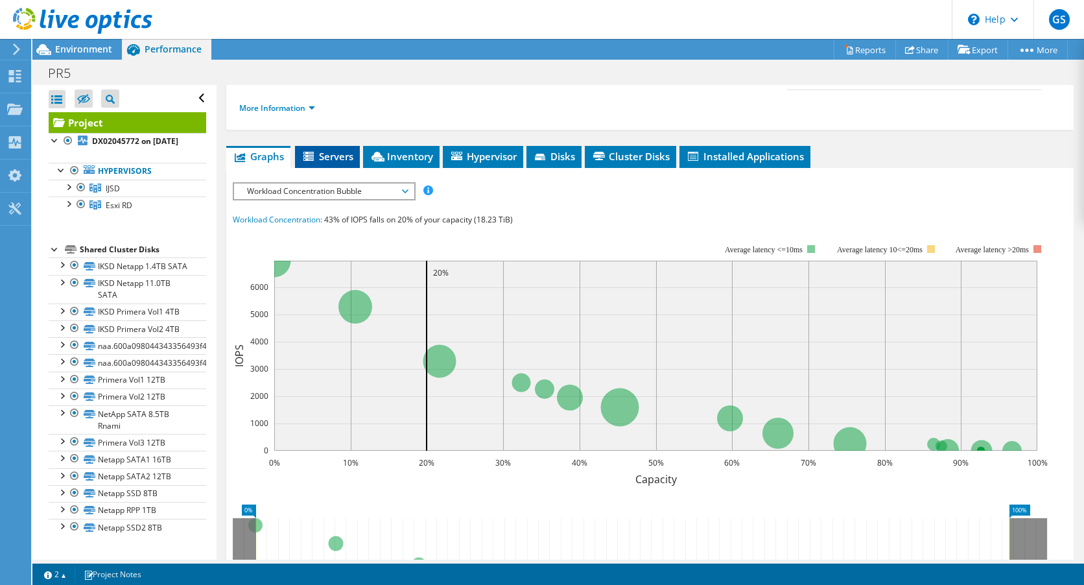
click at [331, 163] on span "Servers" at bounding box center [327, 156] width 52 height 13
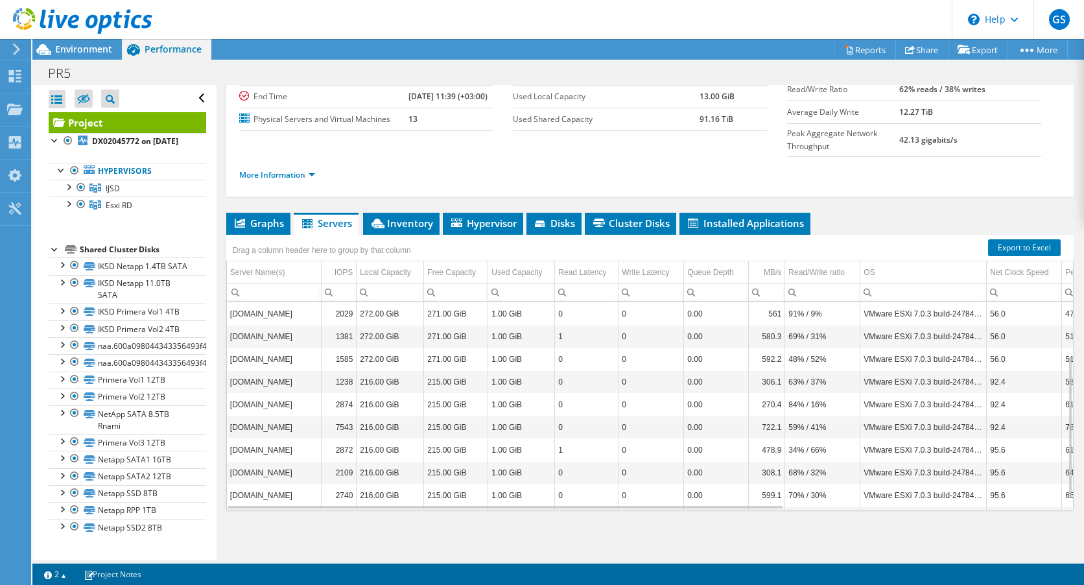
scroll to position [93, 0]
click at [401, 222] on span "Inventory" at bounding box center [401, 222] width 64 height 13
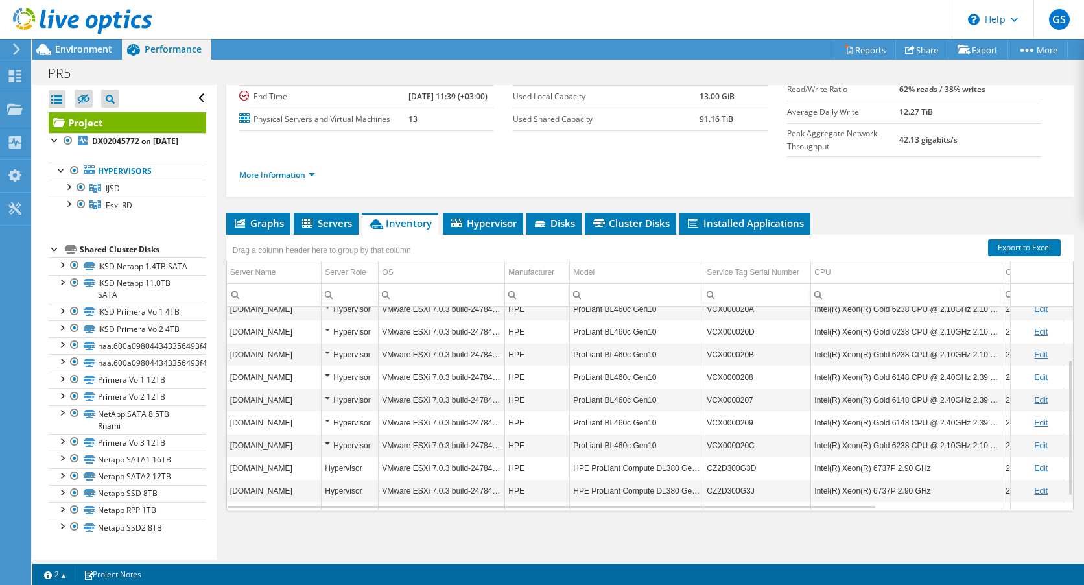
scroll to position [99, 0]
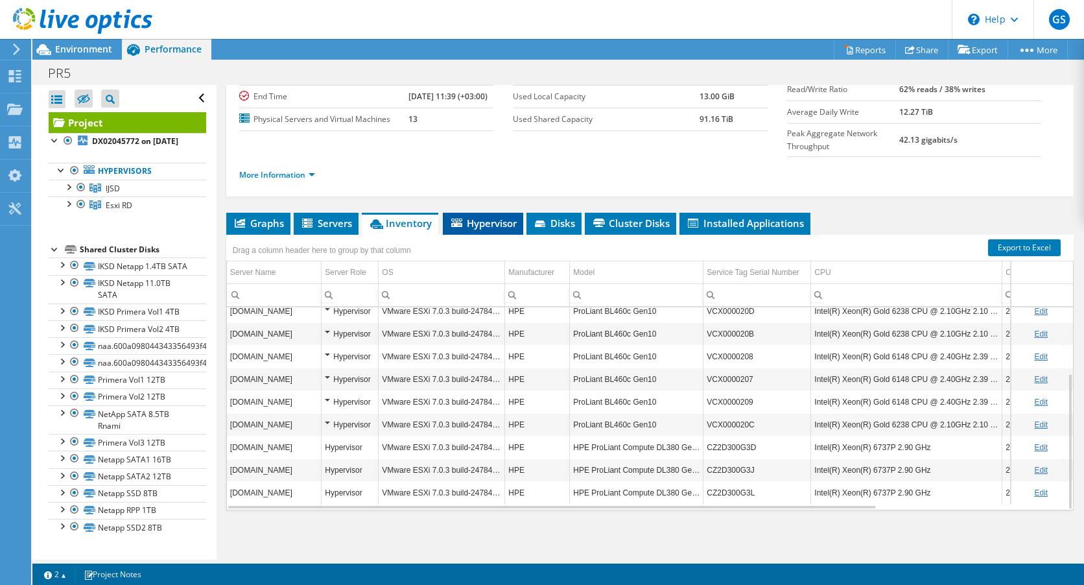
click at [496, 224] on span "Hypervisor" at bounding box center [482, 222] width 67 height 13
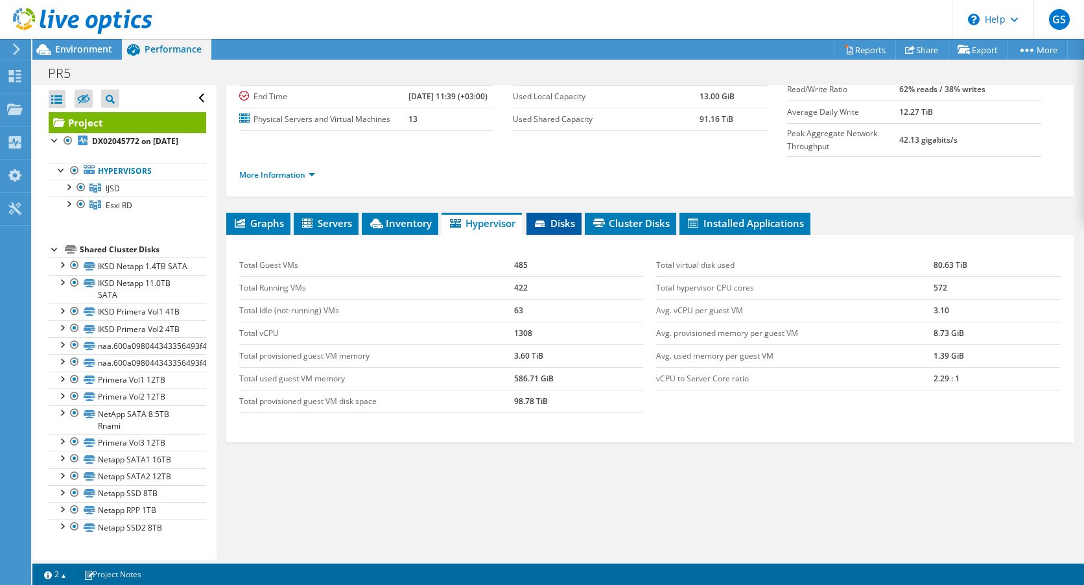
click at [567, 224] on span "Disks" at bounding box center [554, 222] width 42 height 13
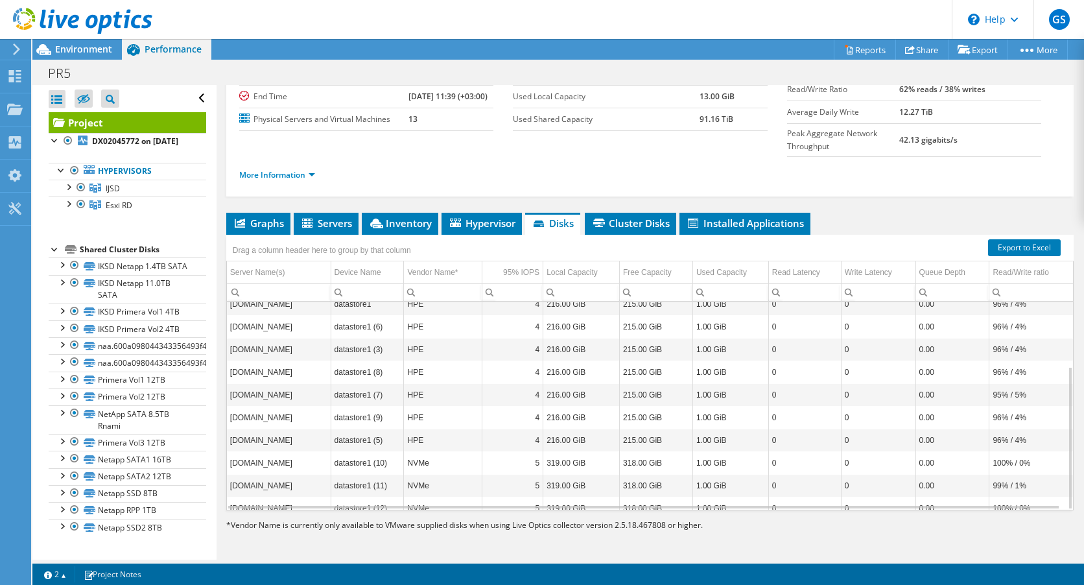
scroll to position [93, 0]
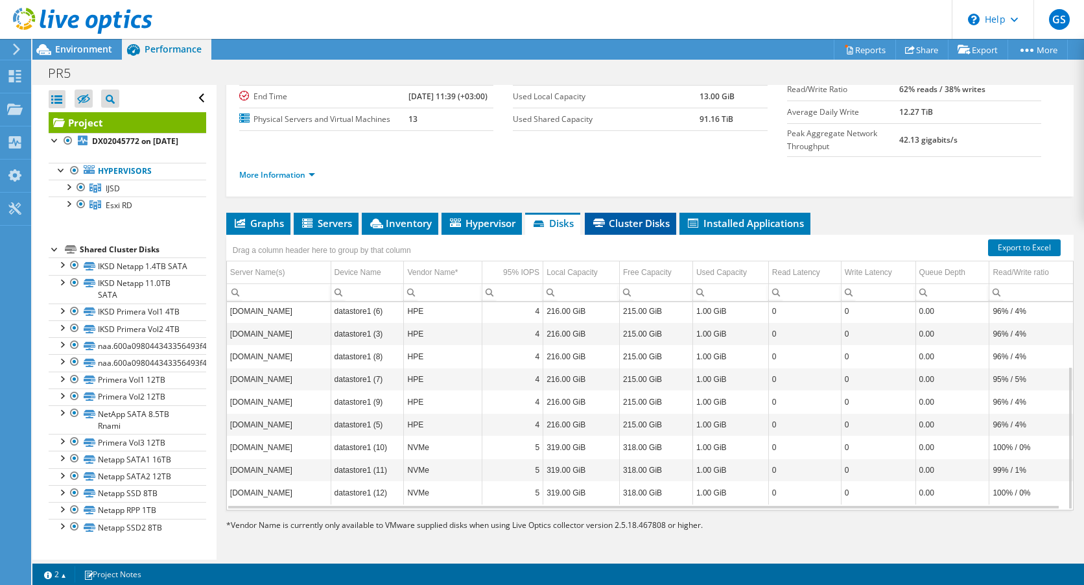
click at [648, 224] on span "Cluster Disks" at bounding box center [630, 222] width 78 height 13
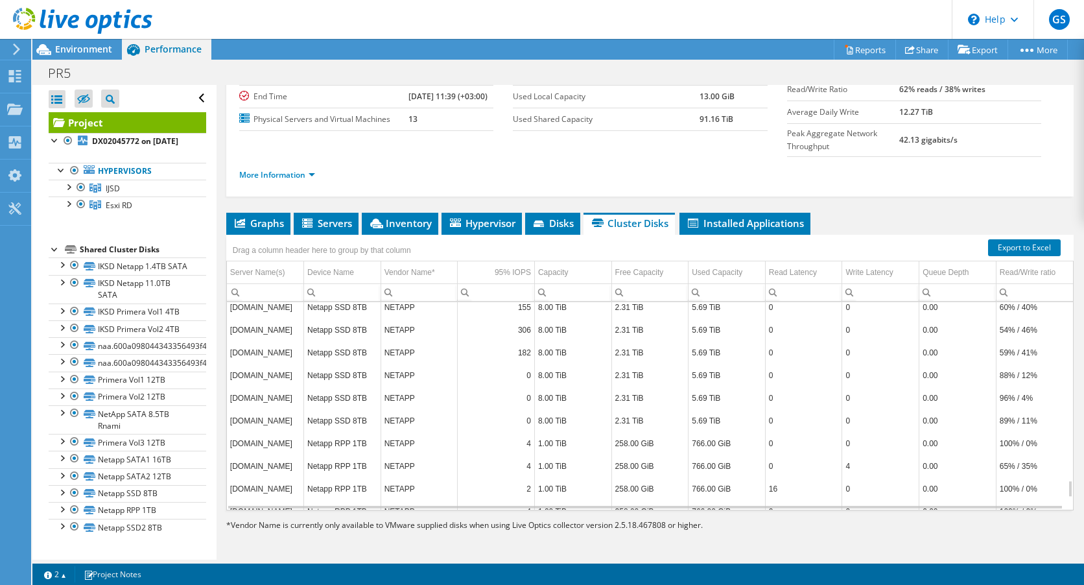
scroll to position [2243, 0]
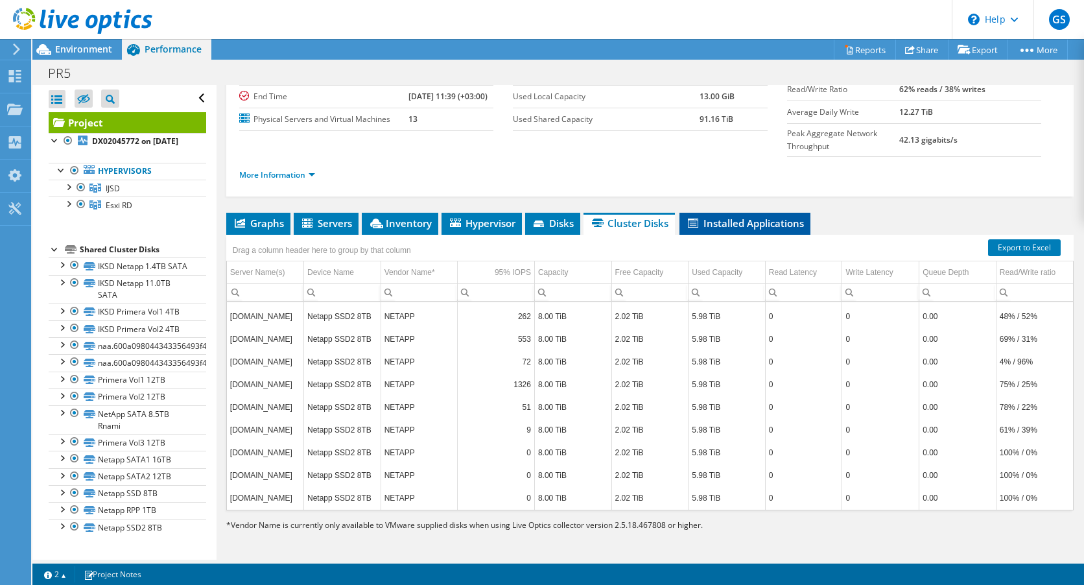
click at [742, 224] on span "Installed Applications" at bounding box center [745, 222] width 118 height 13
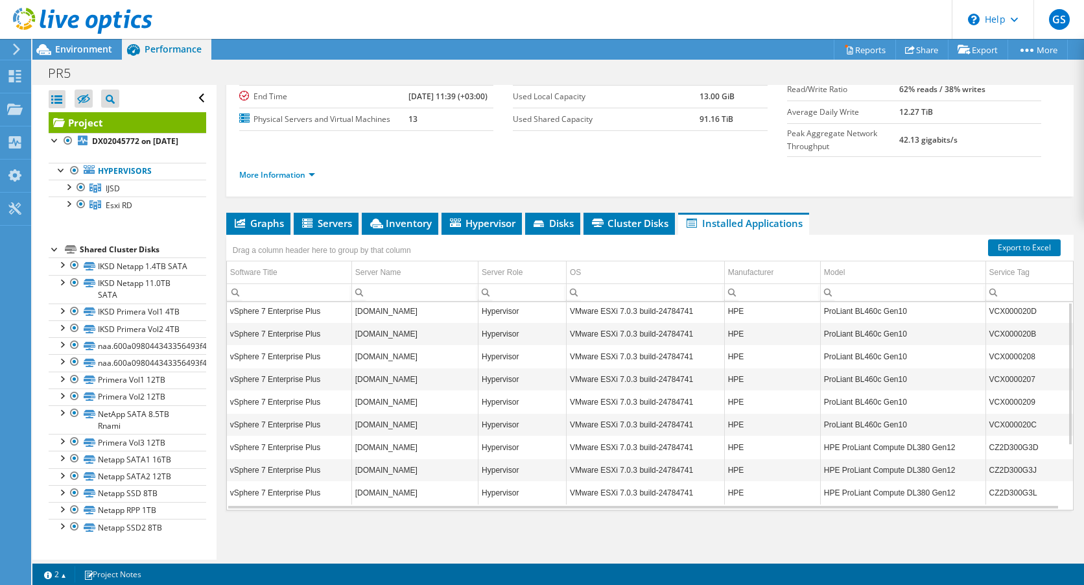
scroll to position [0, 0]
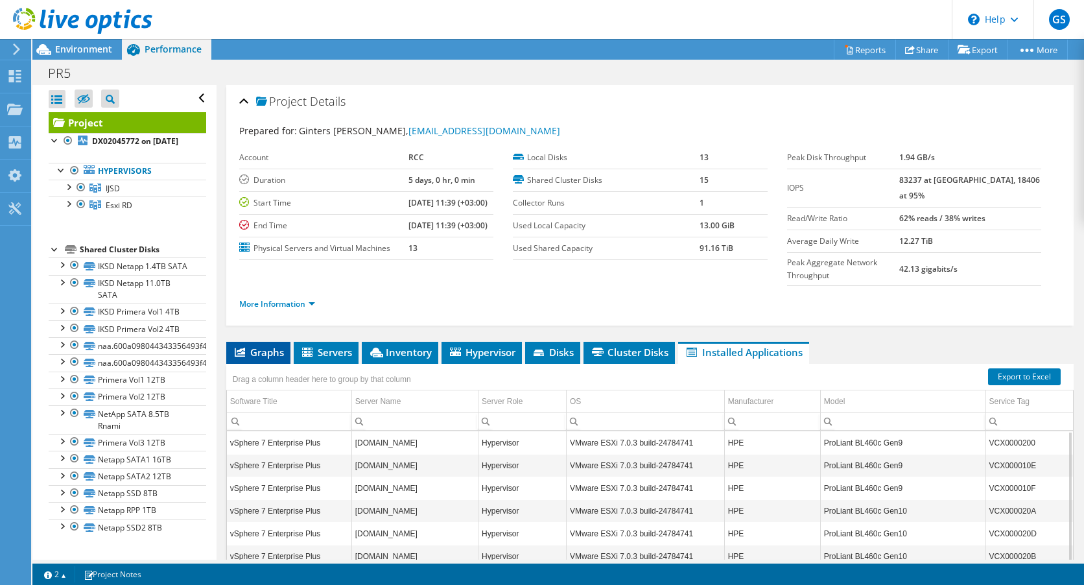
click at [255, 358] on span "Graphs" at bounding box center [258, 351] width 51 height 13
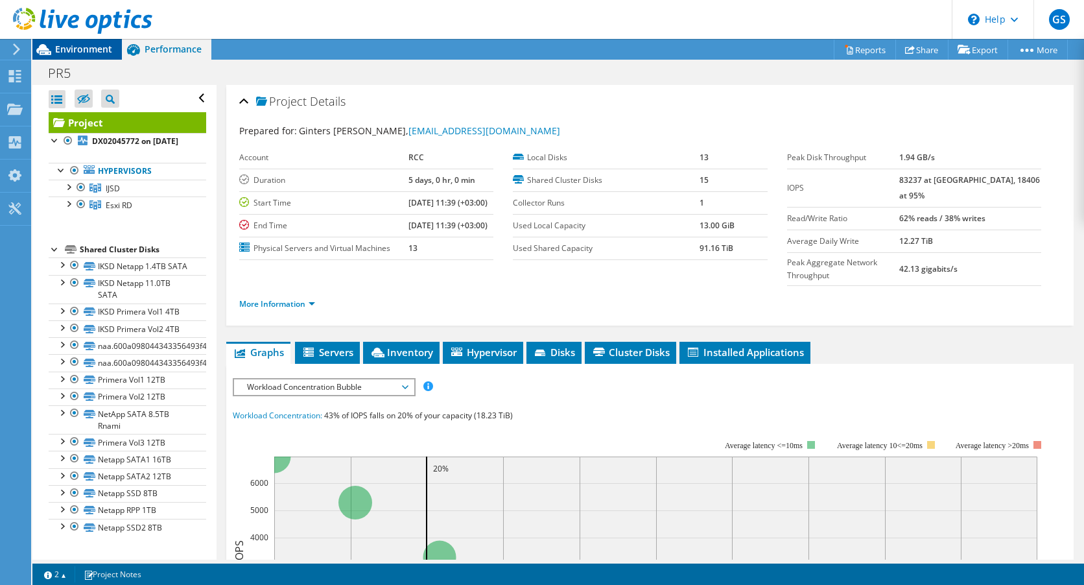
click at [85, 50] on span "Environment" at bounding box center [83, 49] width 57 height 12
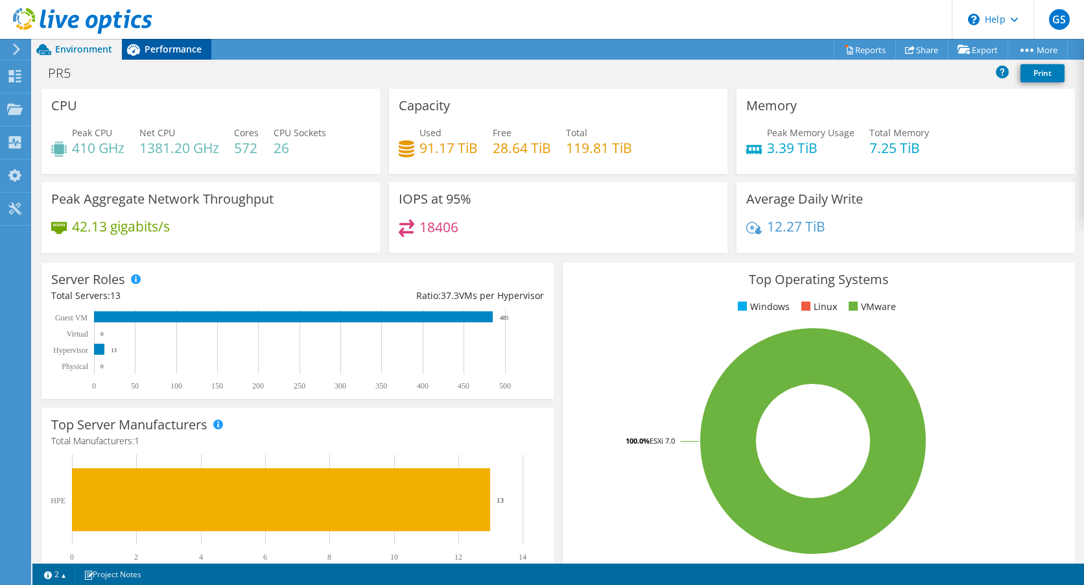
click at [191, 52] on span "Performance" at bounding box center [173, 49] width 57 height 12
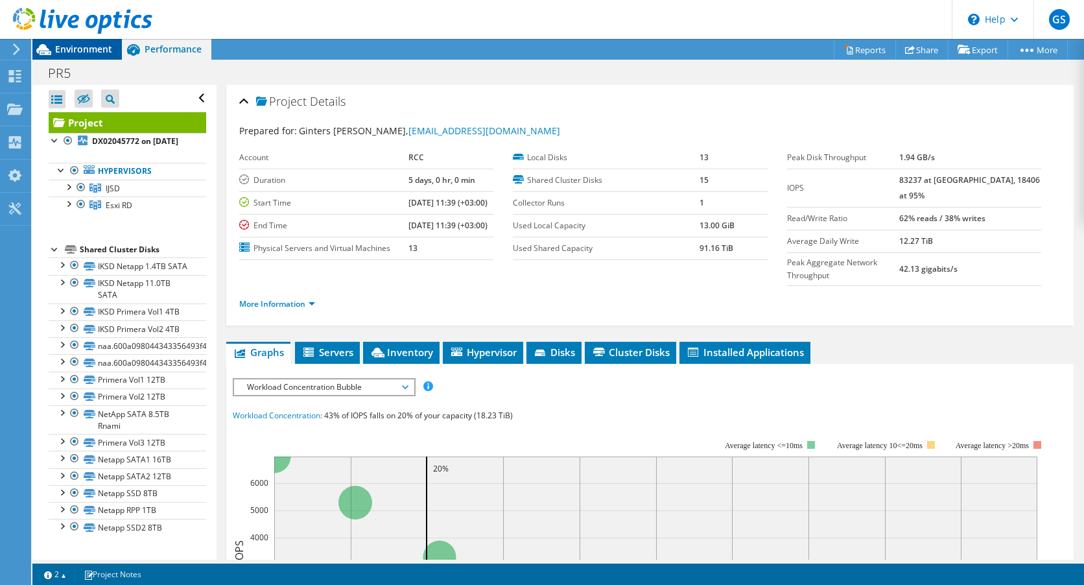
click at [85, 47] on span "Environment" at bounding box center [83, 49] width 57 height 12
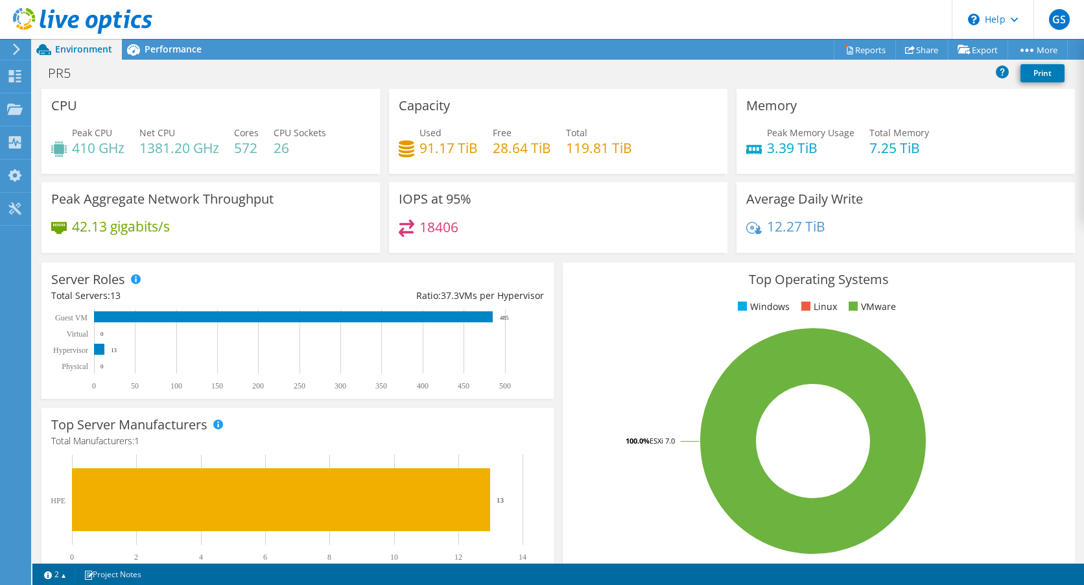
click at [687, 240] on div "18406" at bounding box center [558, 233] width 319 height 28
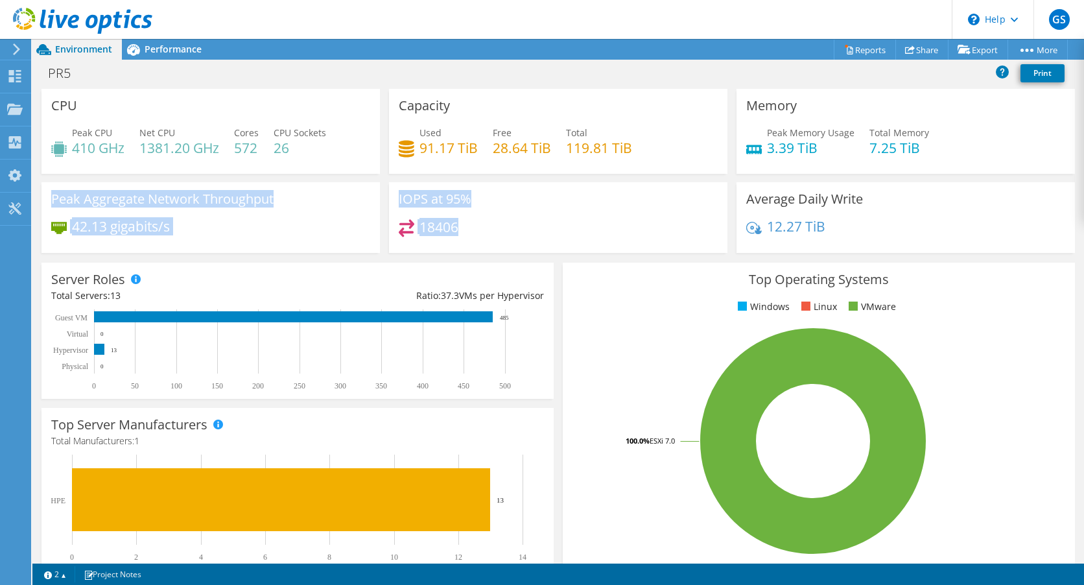
drag, startPoint x: 1180, startPoint y: 1, endPoint x: 1224, endPoint y: -34, distance: 56.3
click at [1083, 0] on html "GS End User Ginters Skzinskis ginters@riga.lv RCC My Profile Log Out \n Help Ex…" at bounding box center [542, 292] width 1084 height 585
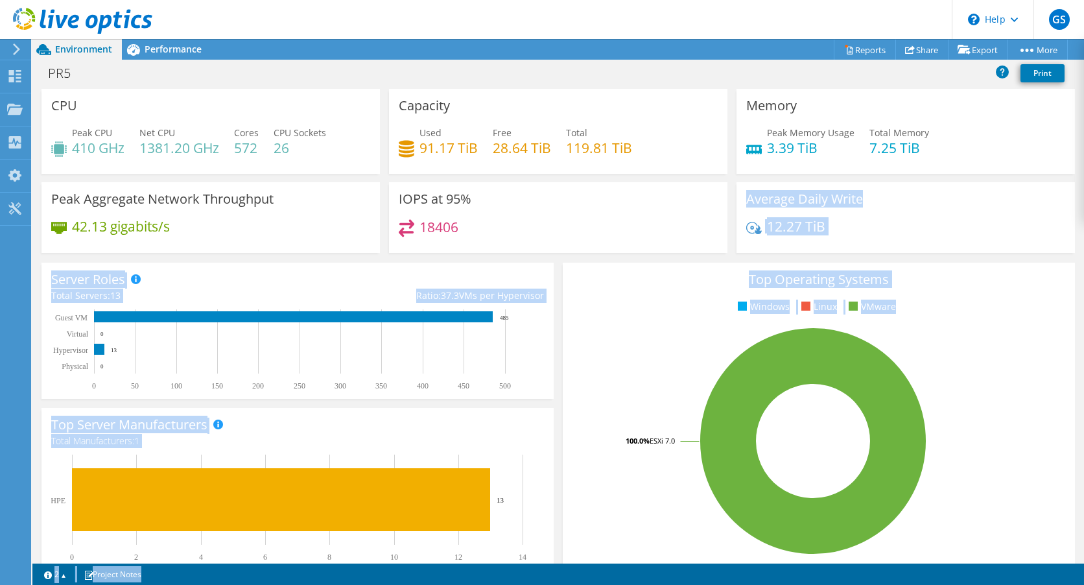
click at [477, 22] on header "GS End User Ginters Skzinskis ginters@riga.lv RCC My Profile Log Out \n Help Ex…" at bounding box center [542, 19] width 1084 height 39
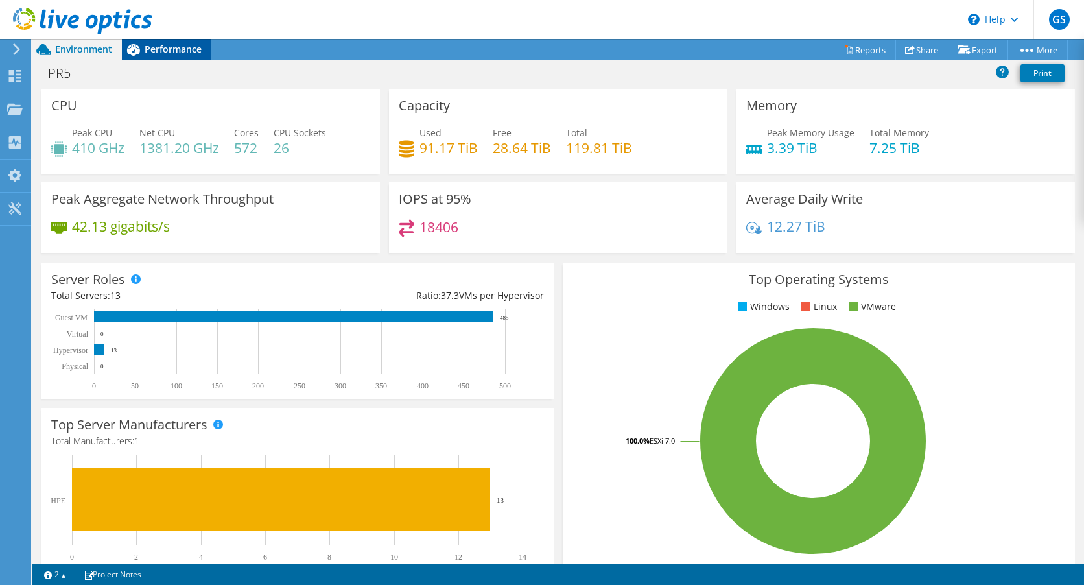
click at [178, 45] on span "Performance" at bounding box center [173, 49] width 57 height 12
